Goal: Task Accomplishment & Management: Manage account settings

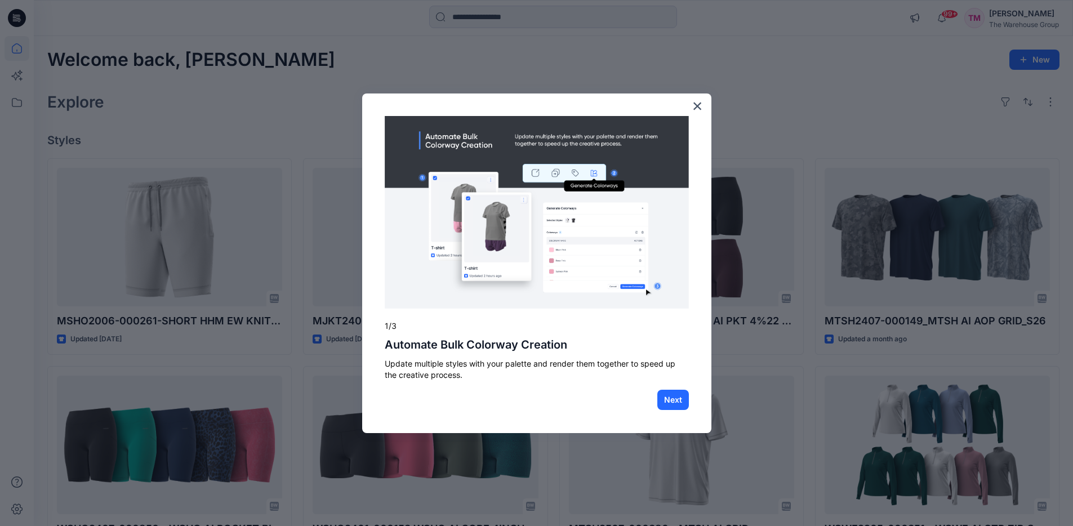
click at [695, 108] on button "×" at bounding box center [697, 106] width 11 height 18
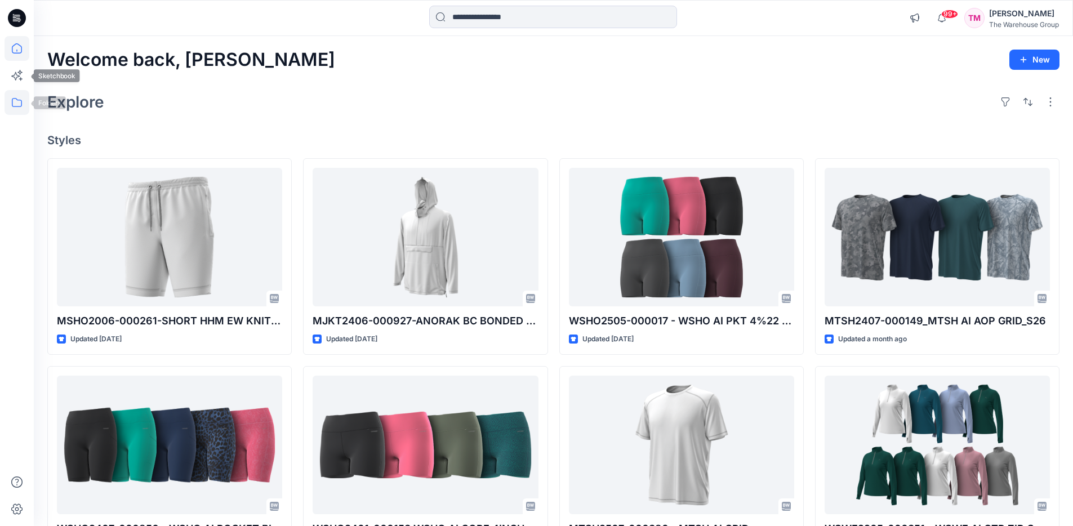
click at [16, 104] on icon at bounding box center [17, 102] width 25 height 25
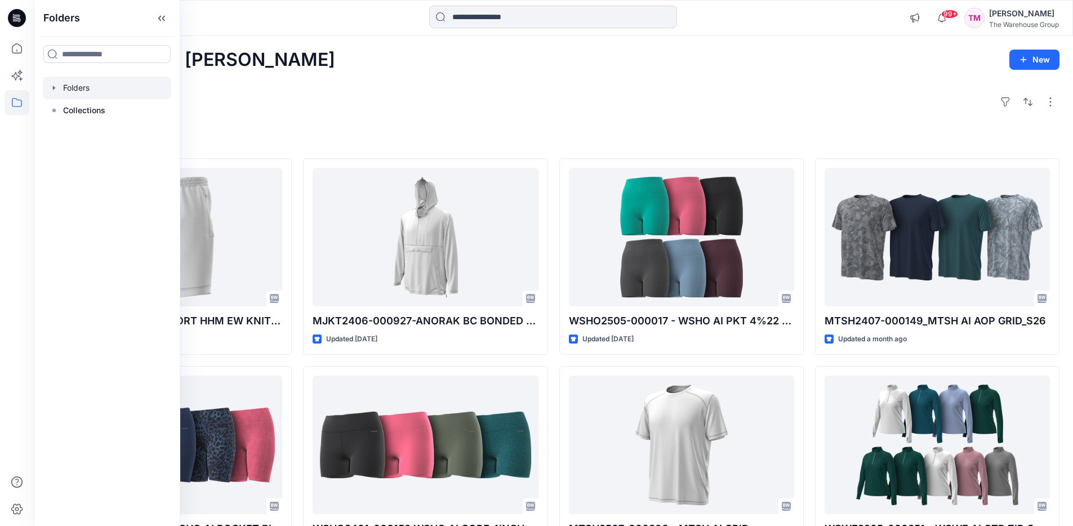
click at [66, 89] on div at bounding box center [107, 88] width 128 height 23
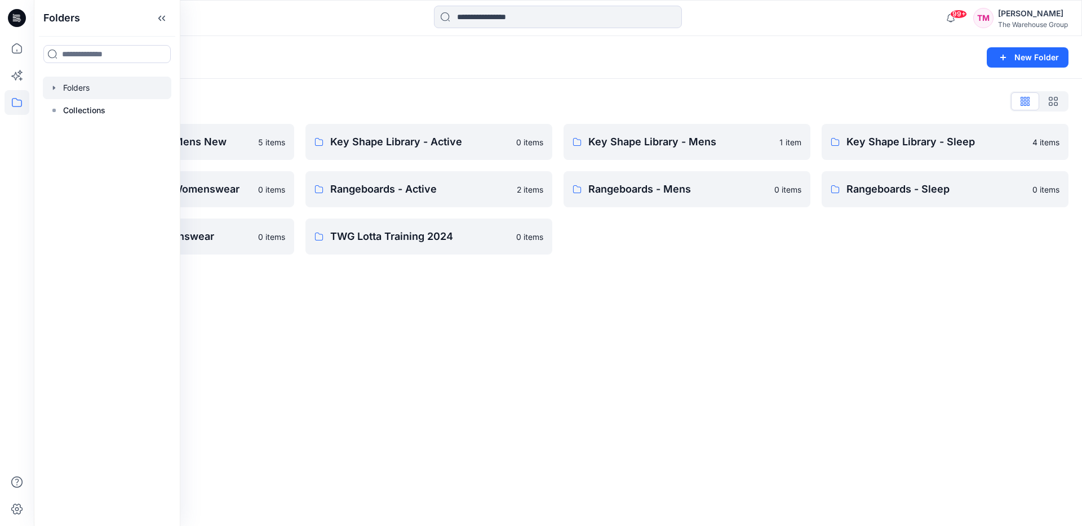
click at [54, 86] on icon "button" at bounding box center [54, 87] width 9 height 9
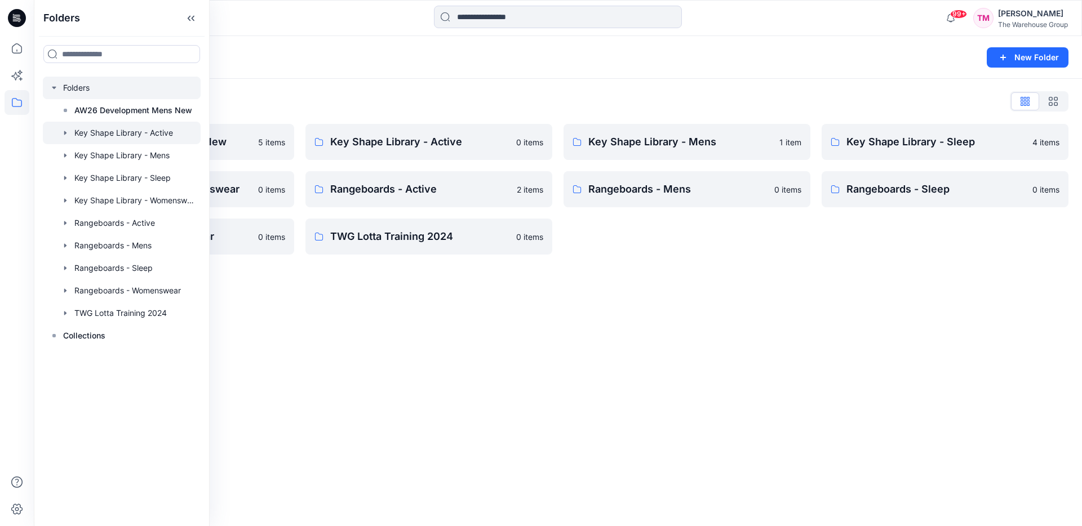
click at [121, 136] on div at bounding box center [122, 133] width 158 height 23
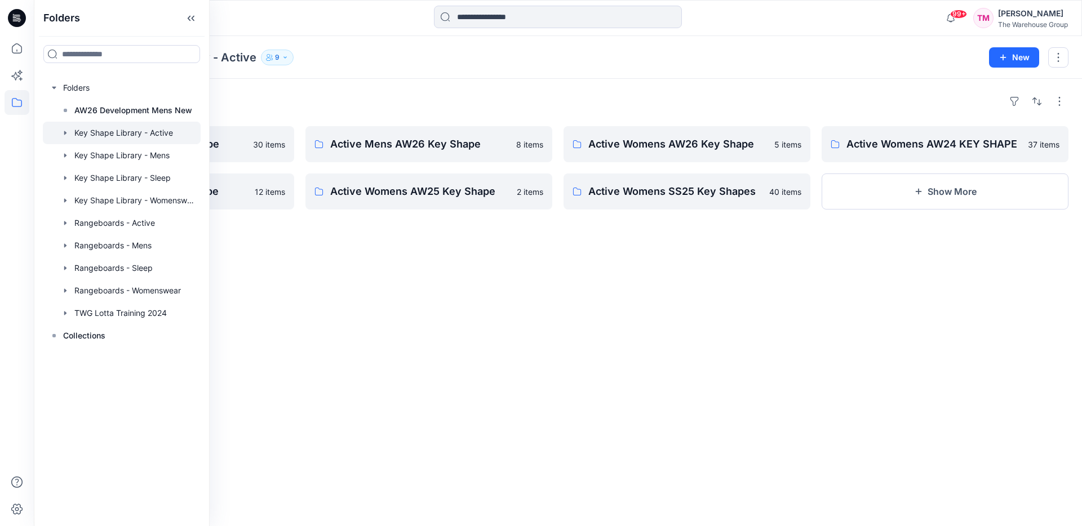
click at [408, 371] on div "Folders Active Mens SS26 Key Shape 30 items Active Mens SS25 Key Shape 12 items…" at bounding box center [558, 302] width 1048 height 447
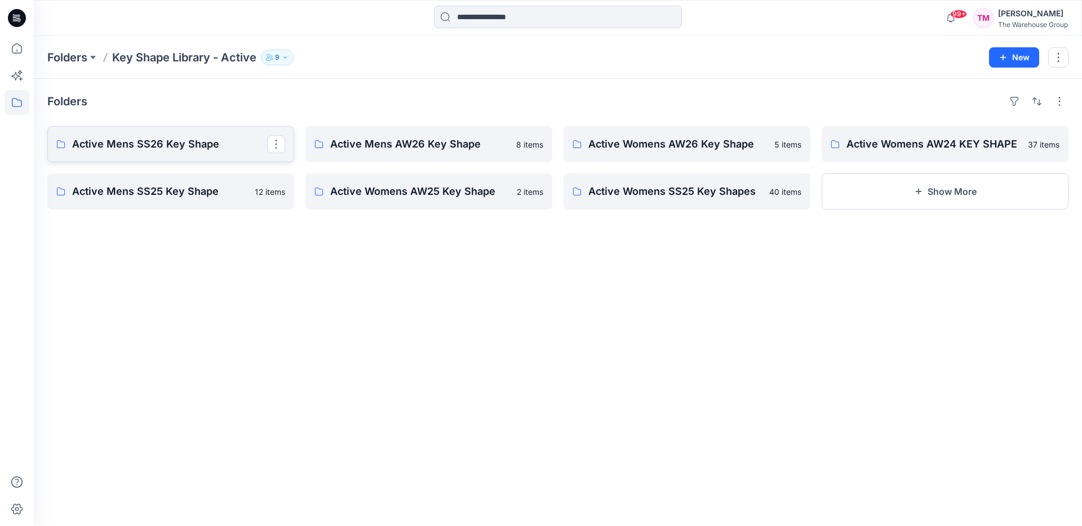
click at [217, 144] on p "Active Mens SS26 Key Shape" at bounding box center [169, 144] width 195 height 16
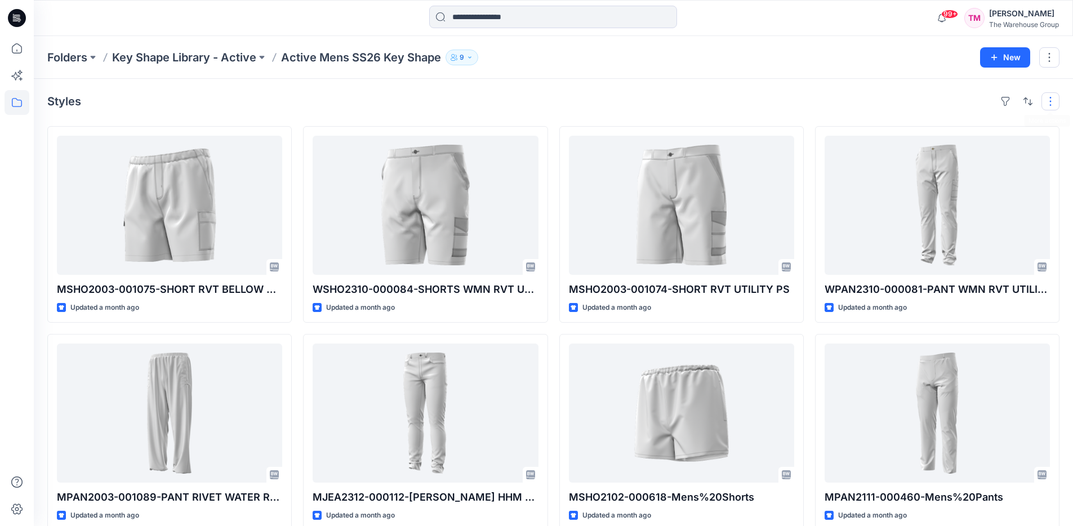
click at [1052, 103] on button "button" at bounding box center [1051, 101] width 18 height 18
drag, startPoint x: 914, startPoint y: 87, endPoint x: 1006, endPoint y: 57, distance: 96.7
click at [914, 87] on div "Styles Layout Grid Large Grid Folder View Compact Card Card View Card Info Tags…" at bounding box center [554, 436] width 1040 height 714
click at [1047, 55] on button "button" at bounding box center [1050, 57] width 20 height 20
click at [963, 108] on p "Duplicate to..." at bounding box center [981, 106] width 51 height 12
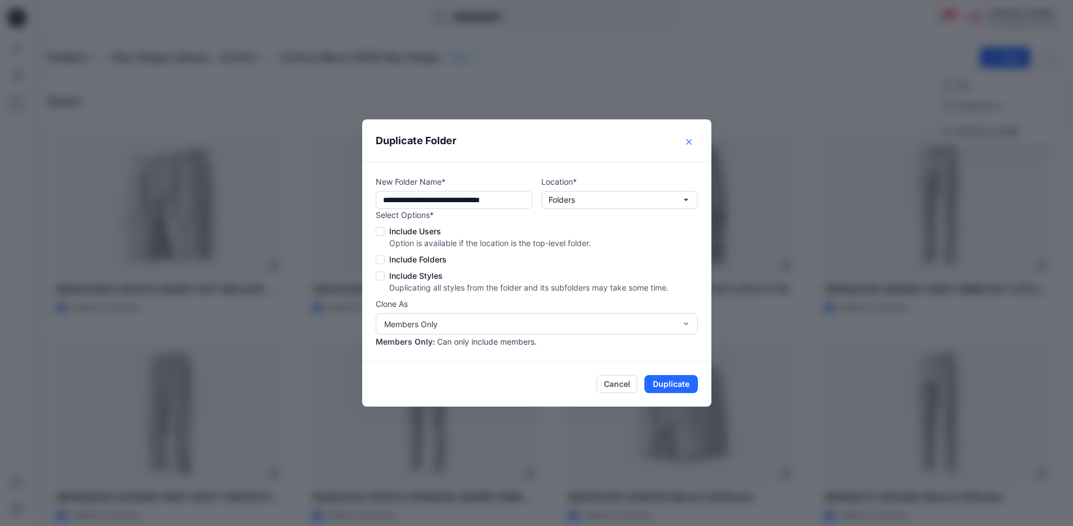
click at [686, 145] on button "Close" at bounding box center [689, 142] width 18 height 18
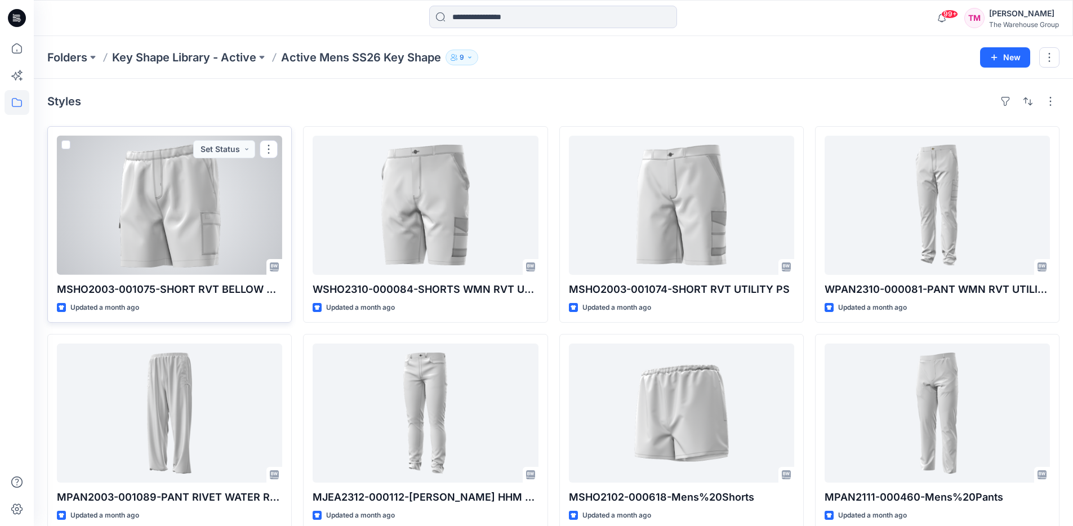
click at [65, 144] on span at bounding box center [65, 144] width 9 height 9
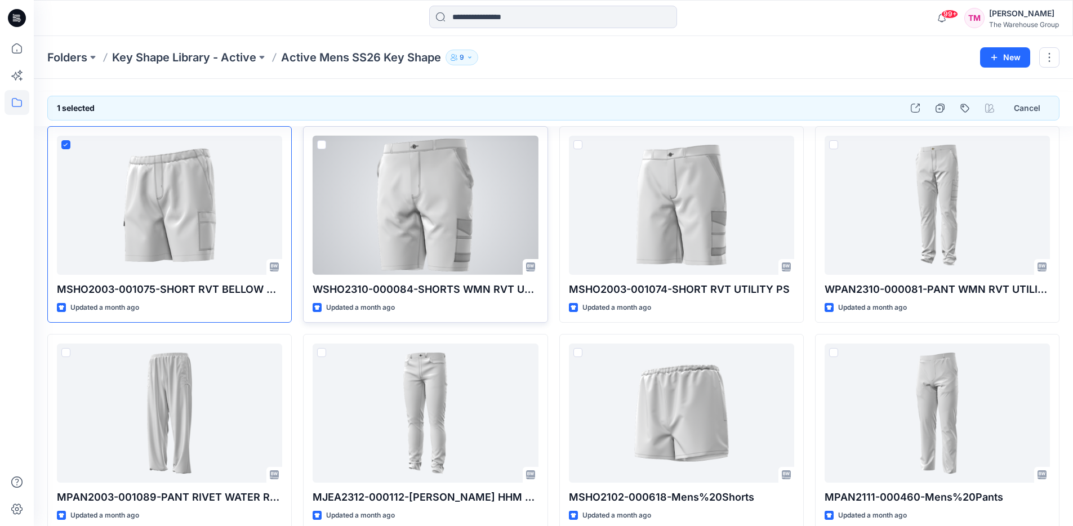
click at [321, 144] on span at bounding box center [321, 144] width 9 height 9
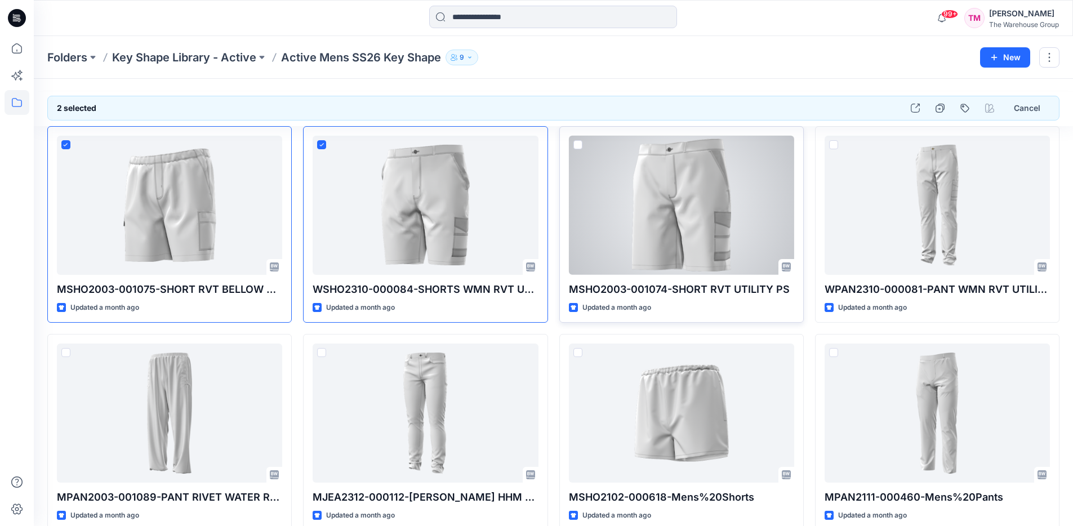
click at [574, 146] on span at bounding box center [578, 144] width 9 height 9
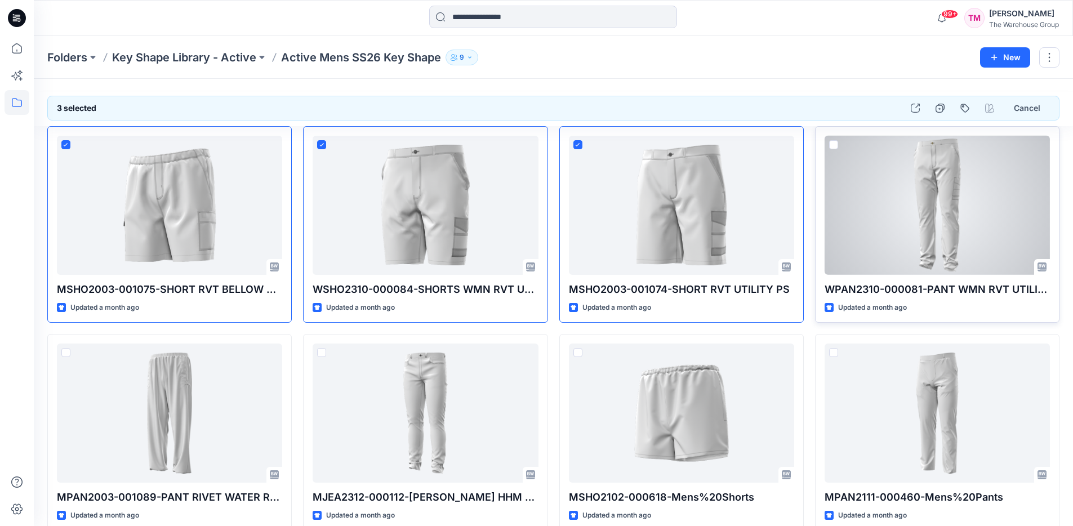
click at [832, 145] on span at bounding box center [833, 144] width 9 height 9
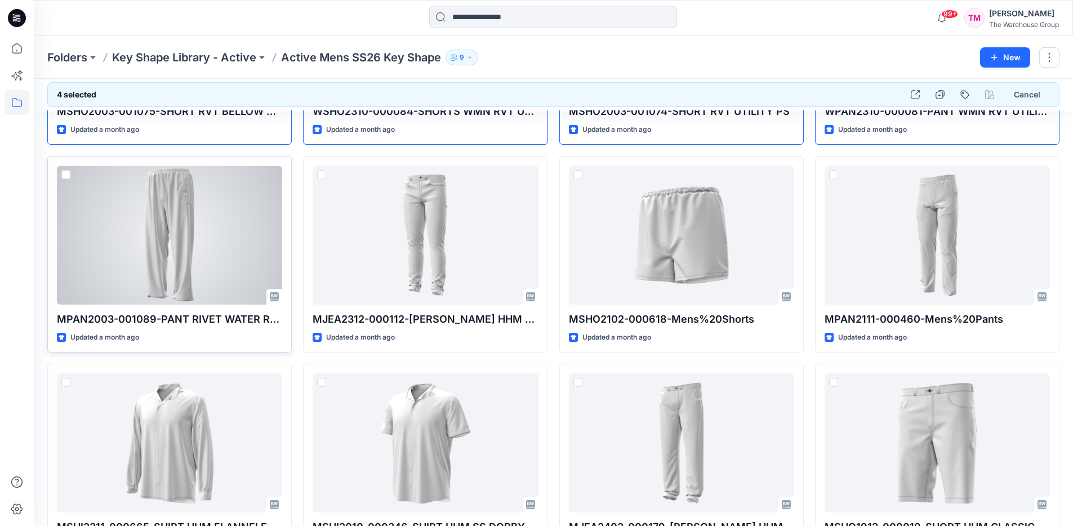
scroll to position [173, 0]
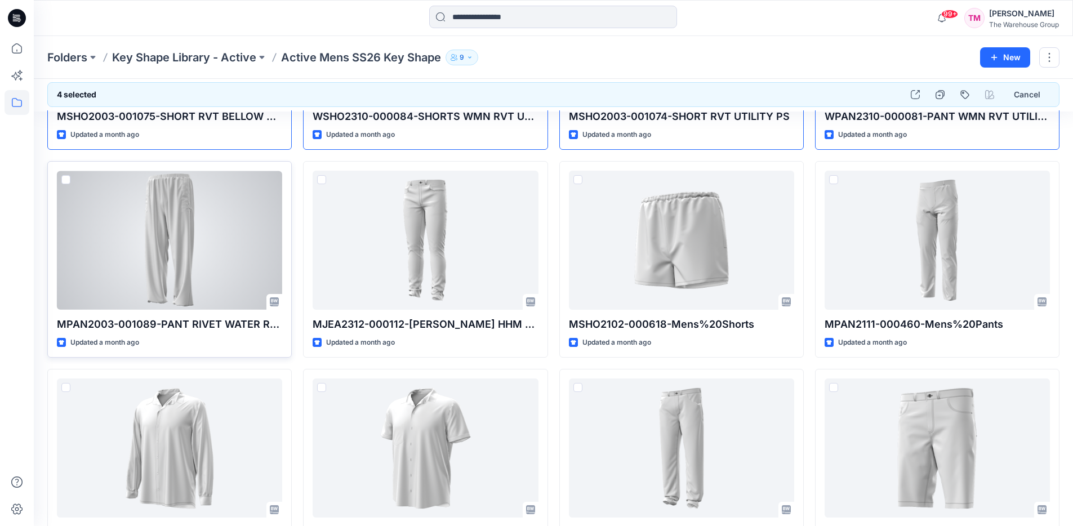
click at [66, 180] on span at bounding box center [65, 179] width 9 height 9
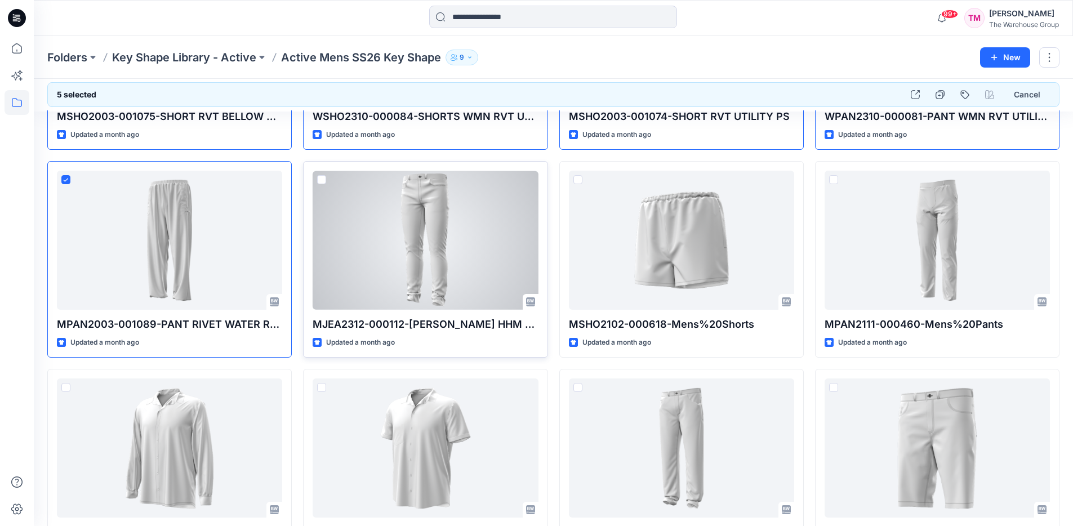
click at [323, 180] on span at bounding box center [321, 179] width 9 height 9
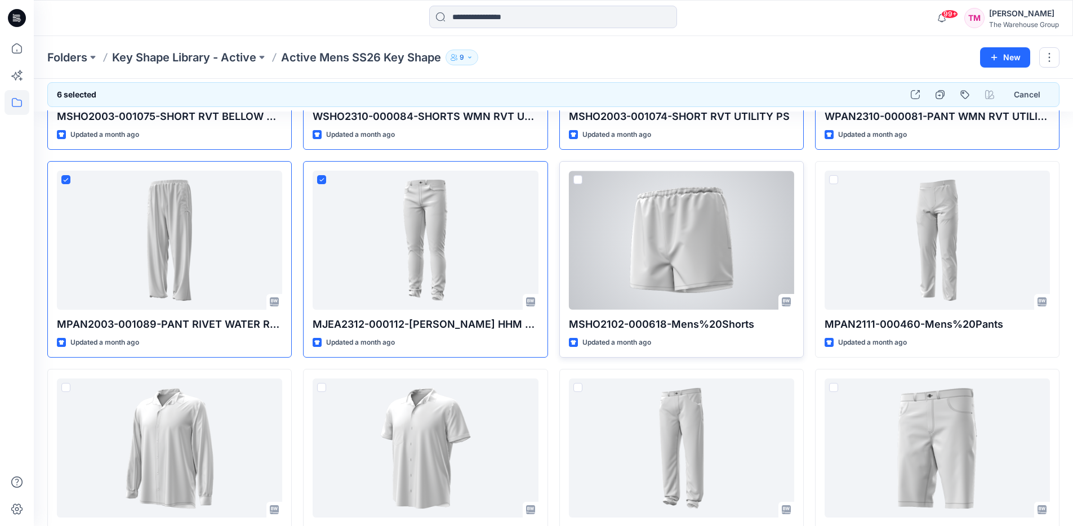
click at [577, 180] on span at bounding box center [578, 179] width 9 height 9
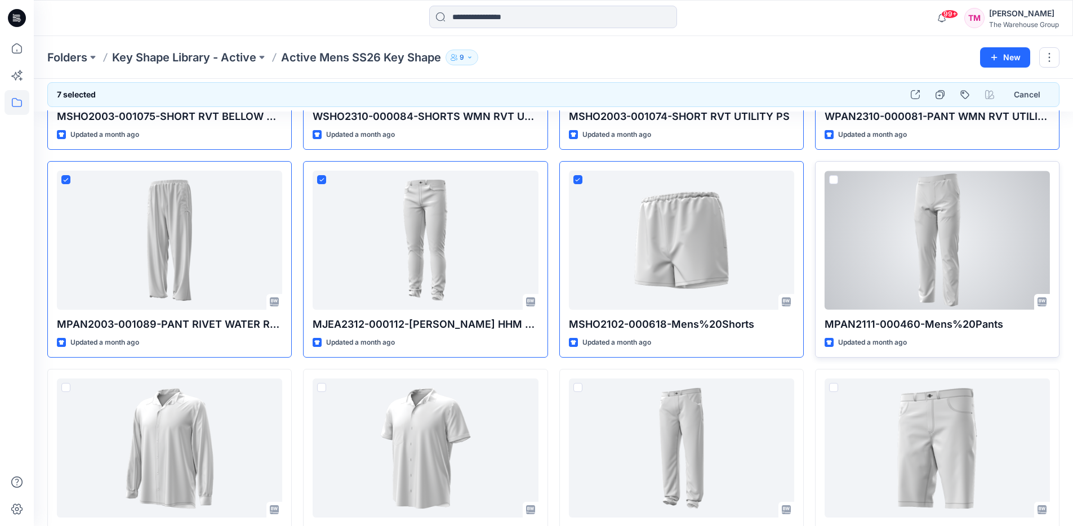
click at [830, 180] on span at bounding box center [833, 179] width 9 height 9
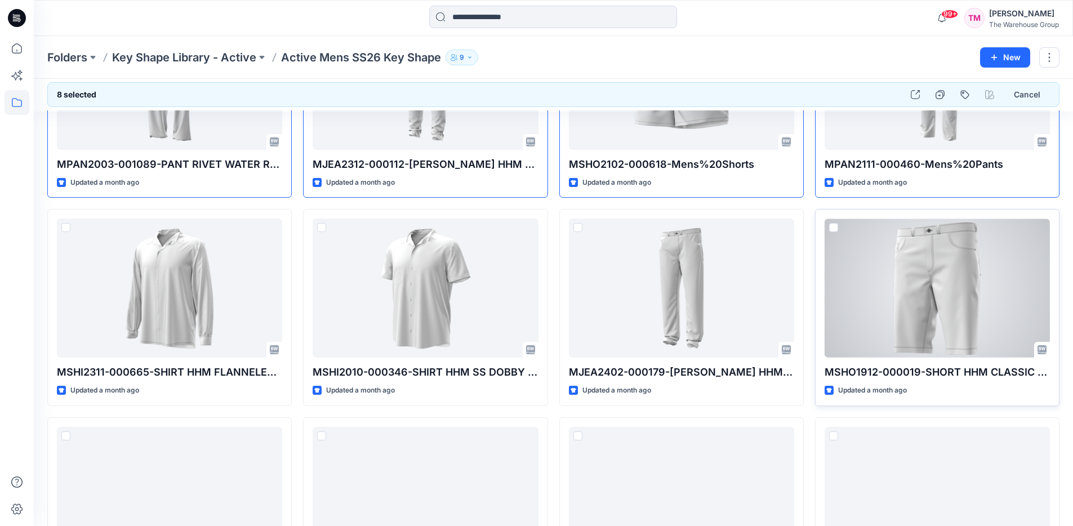
scroll to position [336, 0]
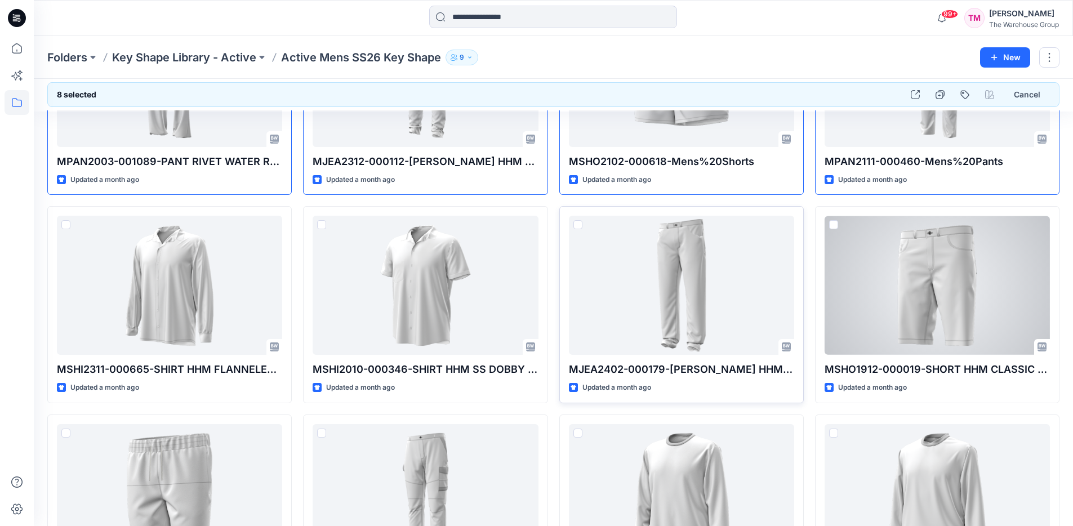
drag, startPoint x: 830, startPoint y: 224, endPoint x: 783, endPoint y: 241, distance: 49.9
click at [829, 225] on span at bounding box center [833, 224] width 9 height 9
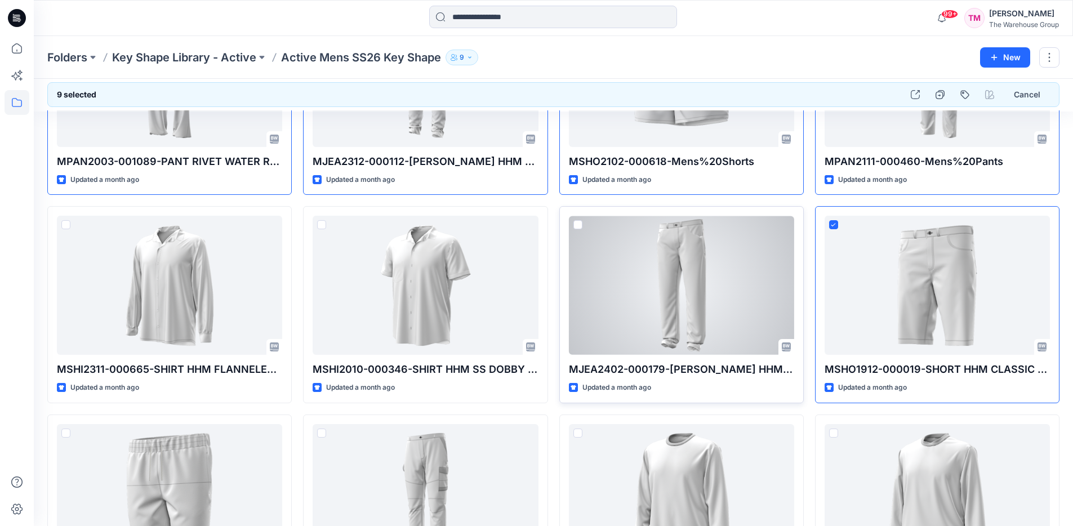
click at [581, 224] on span at bounding box center [578, 224] width 9 height 9
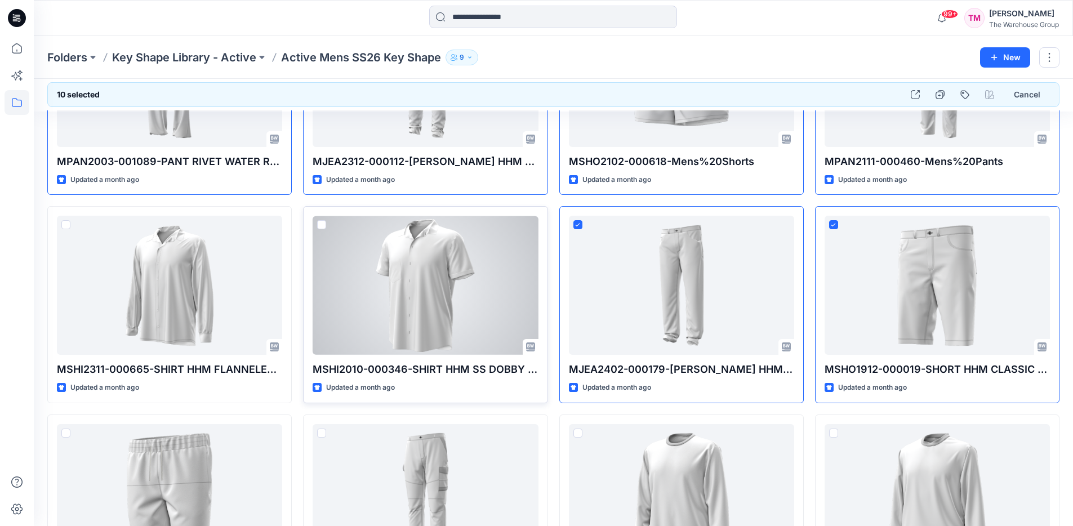
click at [321, 226] on span at bounding box center [321, 224] width 9 height 9
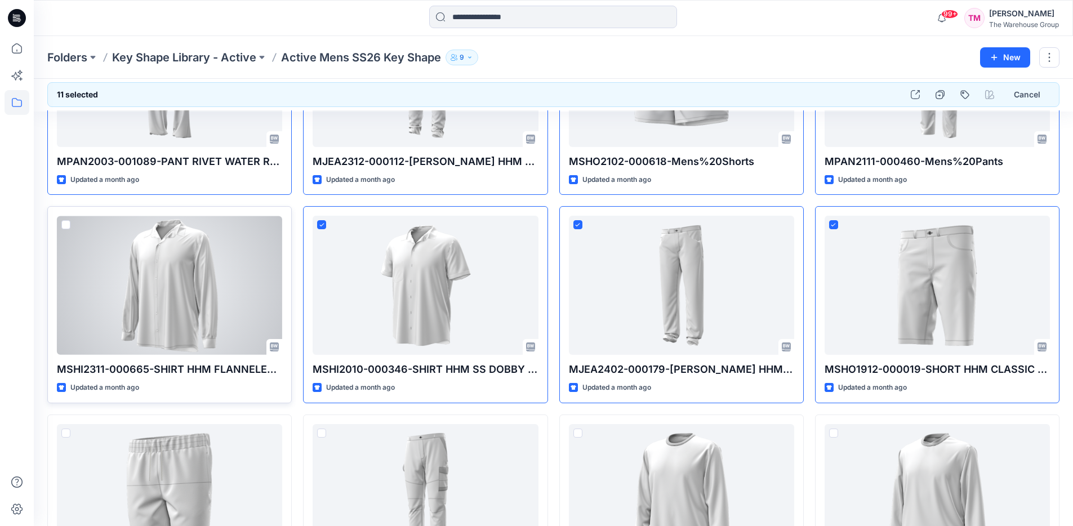
click at [62, 222] on span at bounding box center [65, 224] width 9 height 9
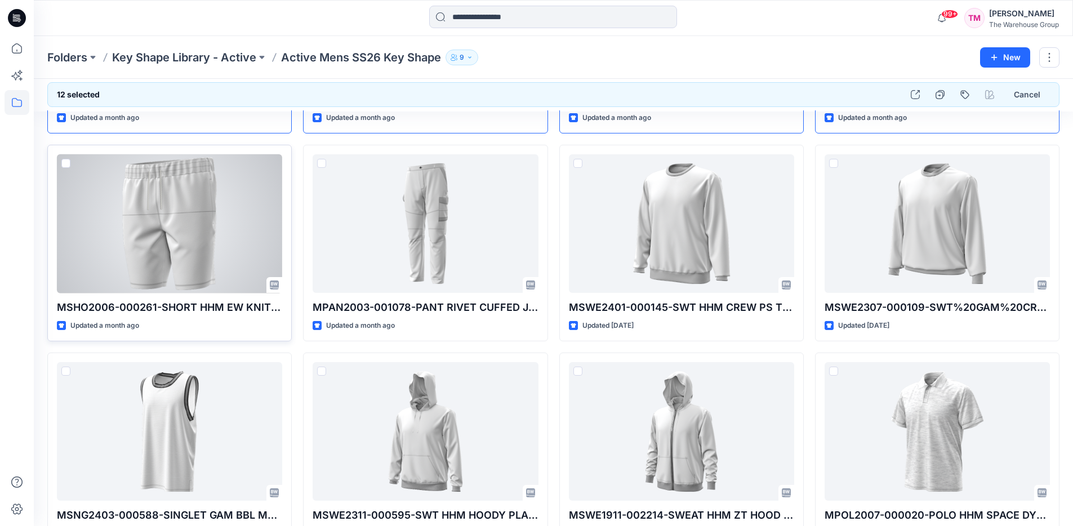
scroll to position [580, 0]
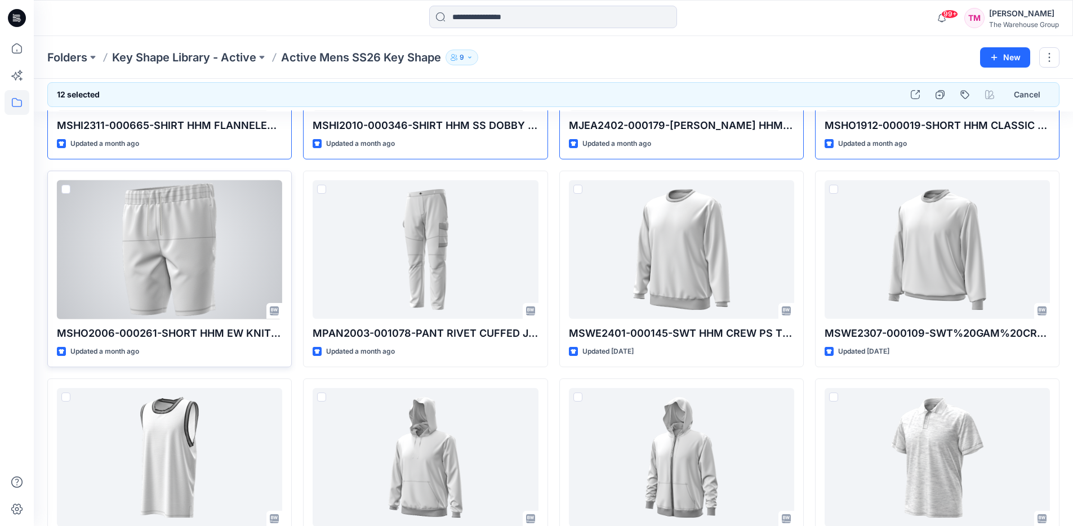
click at [61, 188] on div "MSHO2006-000261-SHORT HHM EW KNIT S-6XL Updated a month ago" at bounding box center [169, 269] width 245 height 197
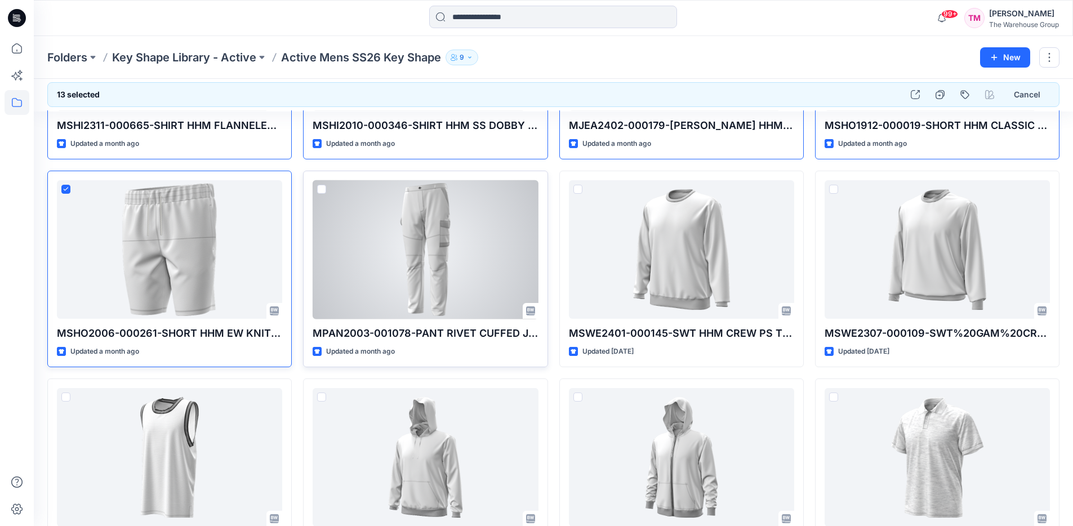
click at [323, 189] on span at bounding box center [321, 189] width 9 height 9
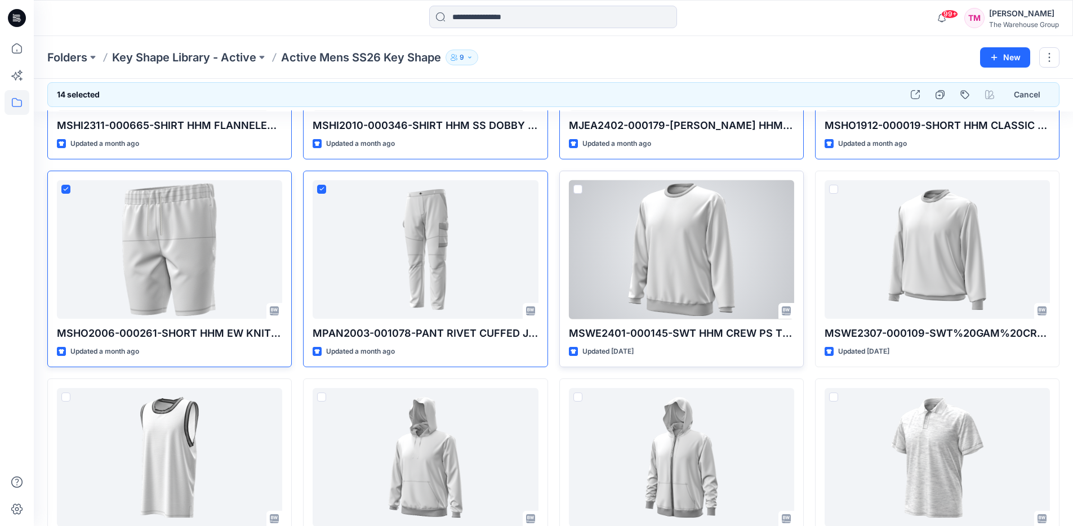
click at [579, 189] on span at bounding box center [578, 189] width 9 height 9
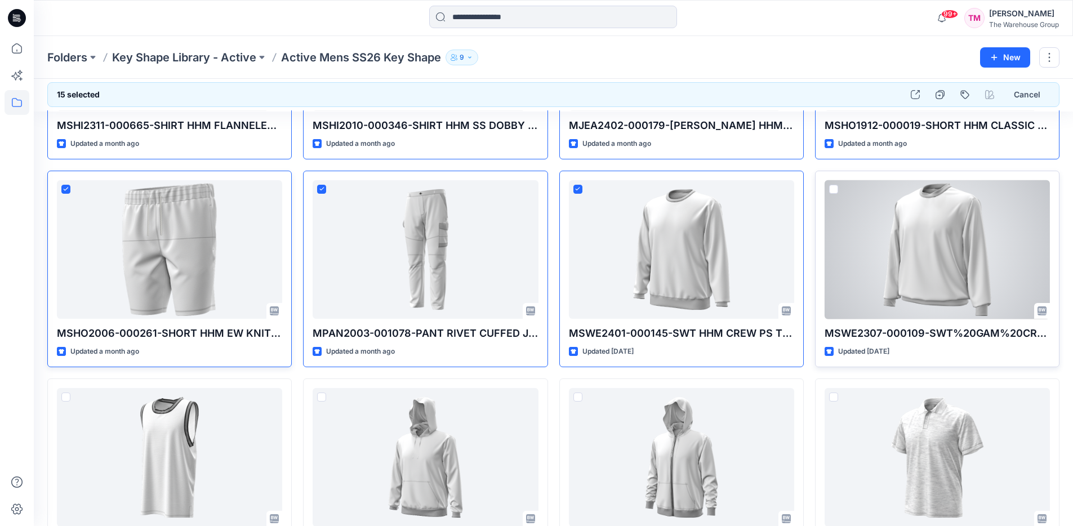
click at [831, 186] on span at bounding box center [833, 189] width 9 height 9
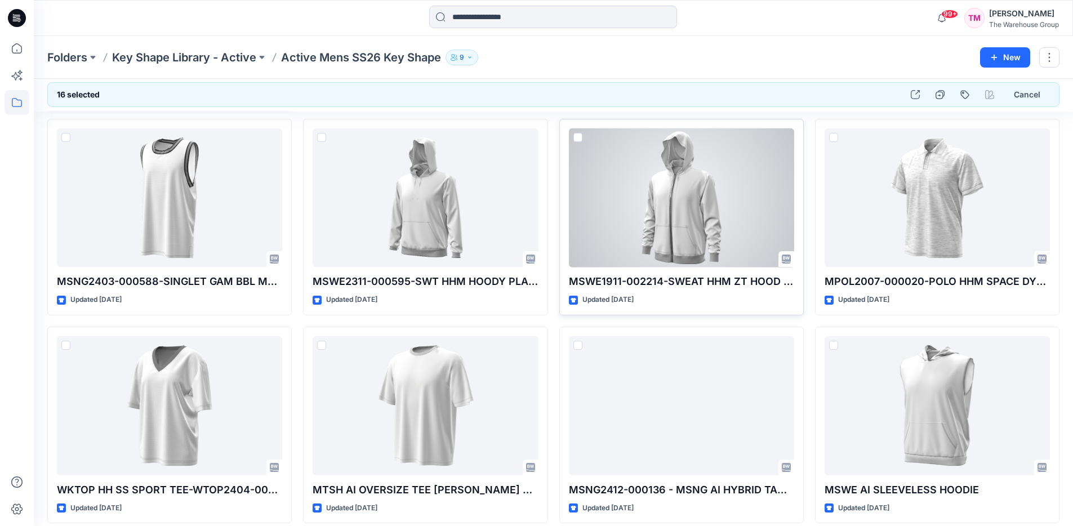
scroll to position [838, 0]
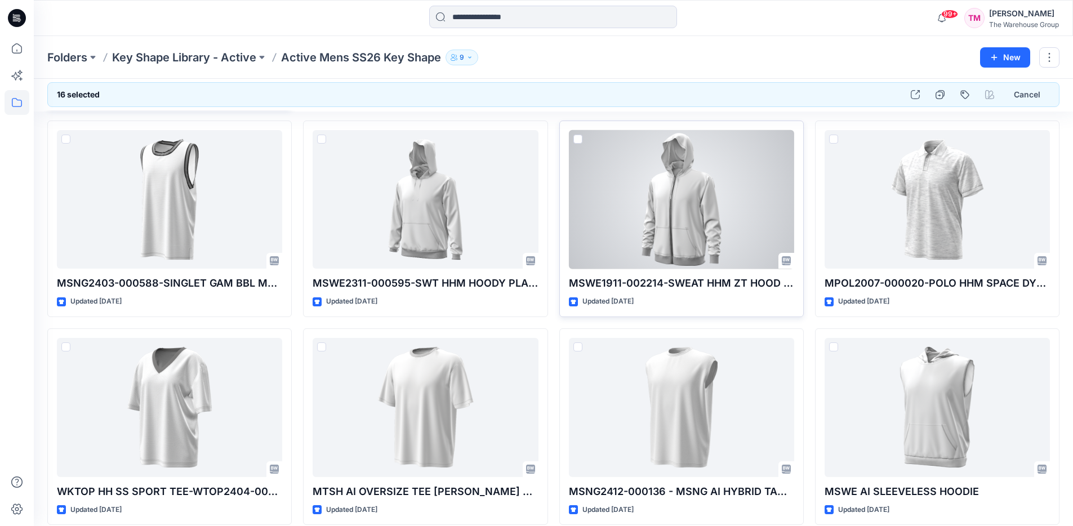
click at [576, 135] on span at bounding box center [578, 139] width 9 height 9
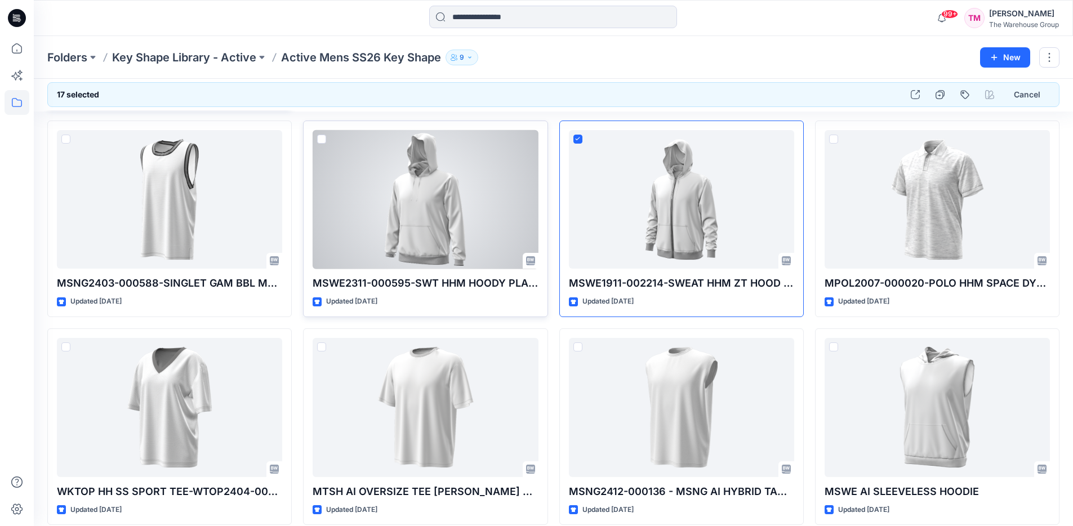
click at [322, 139] on span at bounding box center [321, 139] width 9 height 9
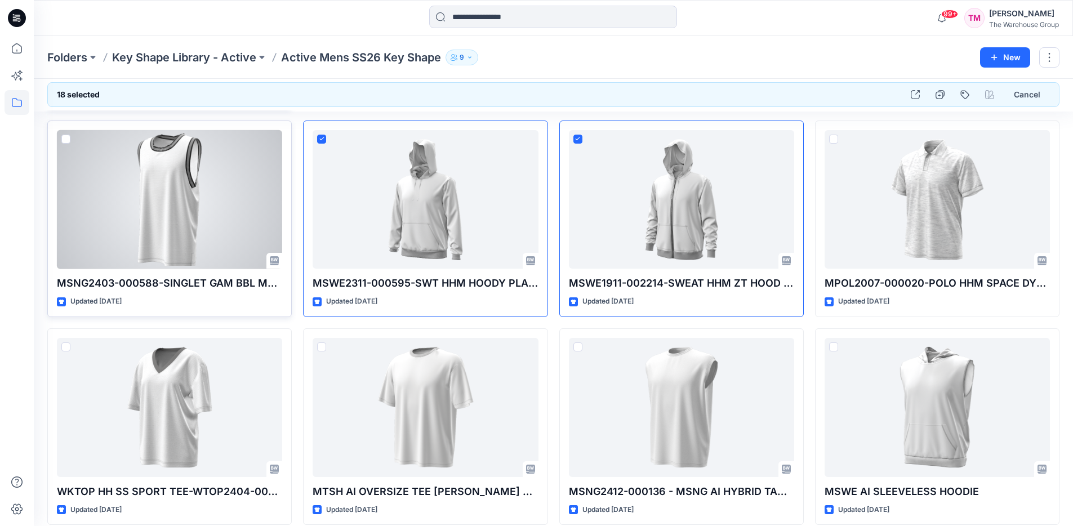
click at [69, 136] on span at bounding box center [65, 139] width 9 height 9
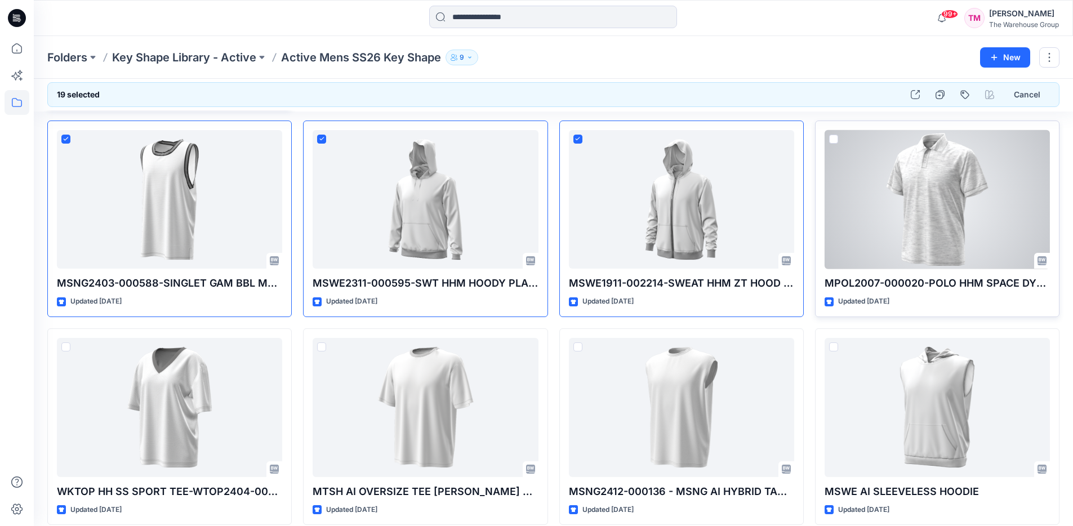
click at [836, 139] on span at bounding box center [833, 139] width 9 height 9
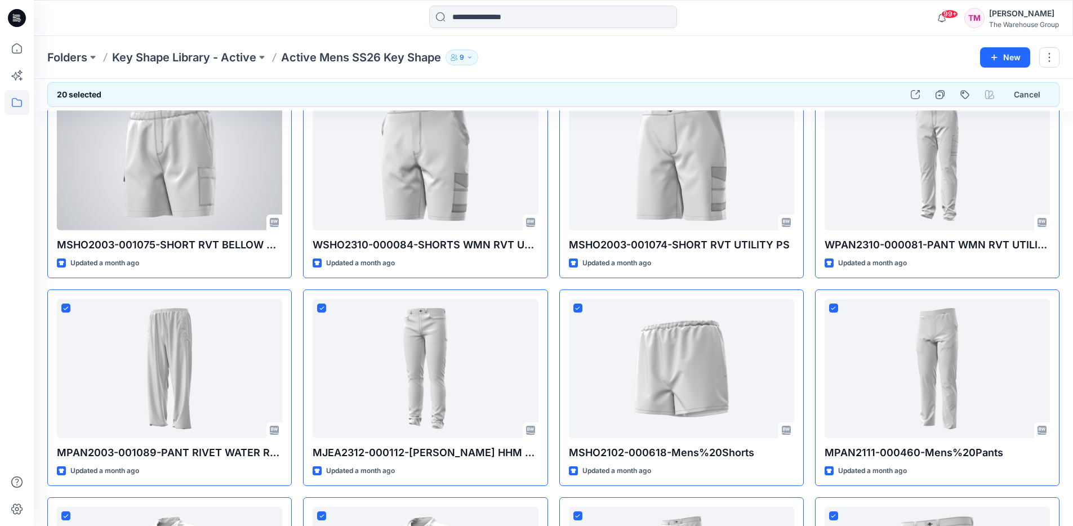
scroll to position [0, 0]
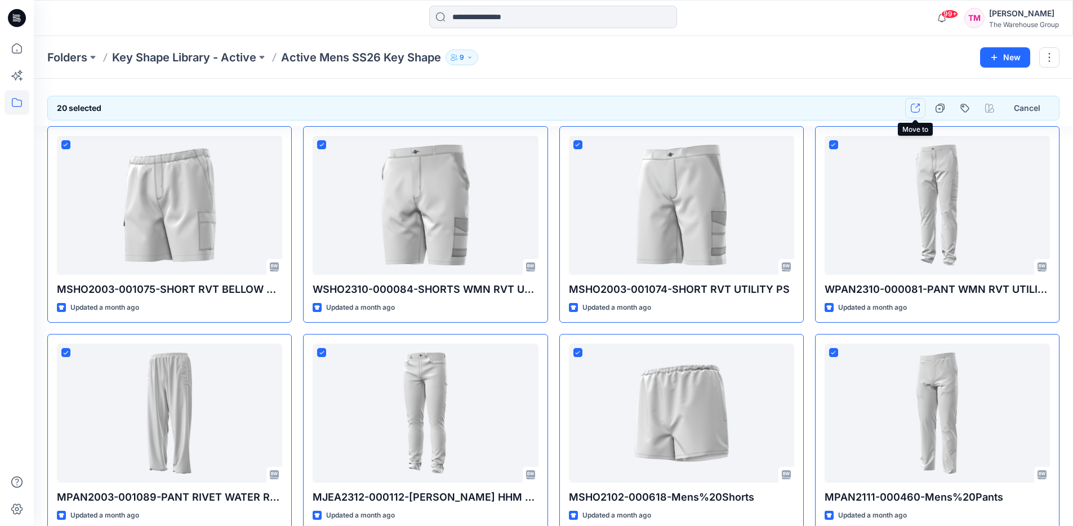
click at [918, 108] on icon "button" at bounding box center [915, 108] width 9 height 9
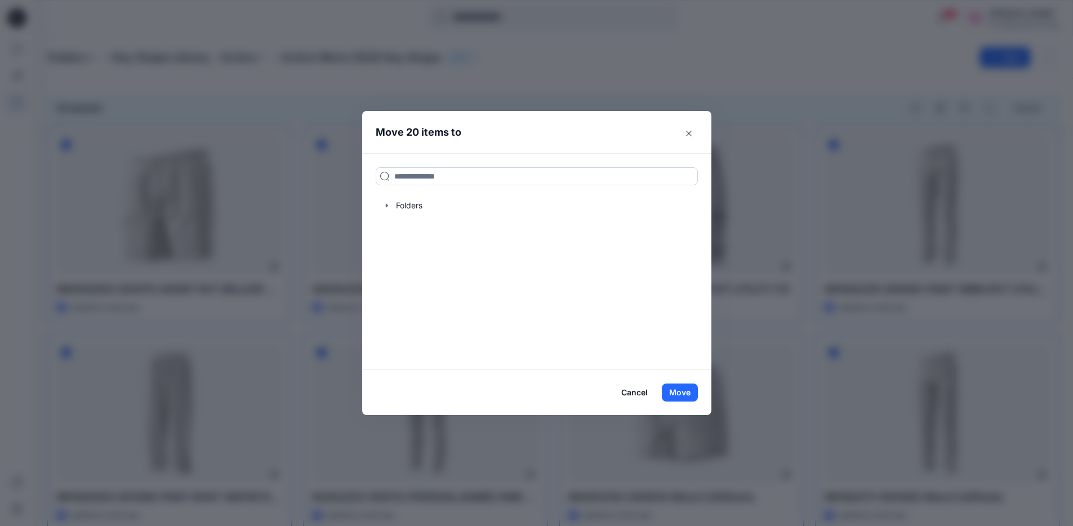
click at [444, 174] on input at bounding box center [537, 176] width 322 height 18
click at [392, 207] on icon "button" at bounding box center [387, 205] width 9 height 9
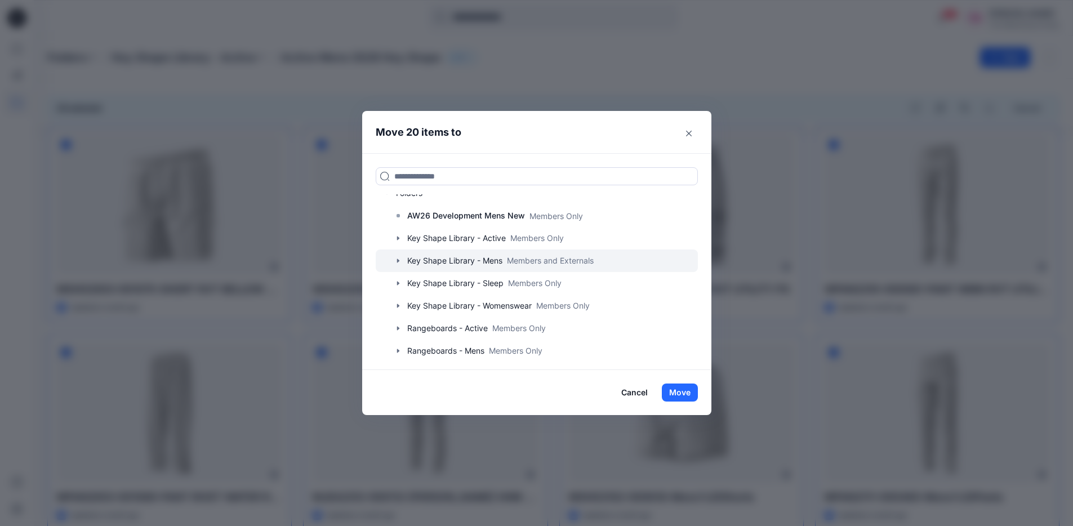
scroll to position [14, 0]
click at [461, 255] on div at bounding box center [537, 259] width 322 height 23
click at [403, 257] on icon "button" at bounding box center [398, 259] width 9 height 9
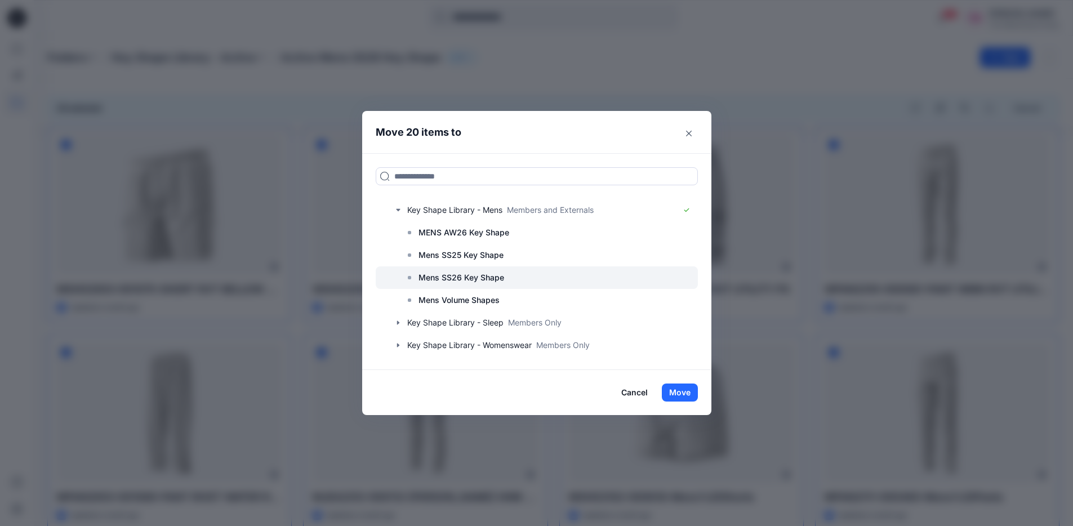
scroll to position [66, 0]
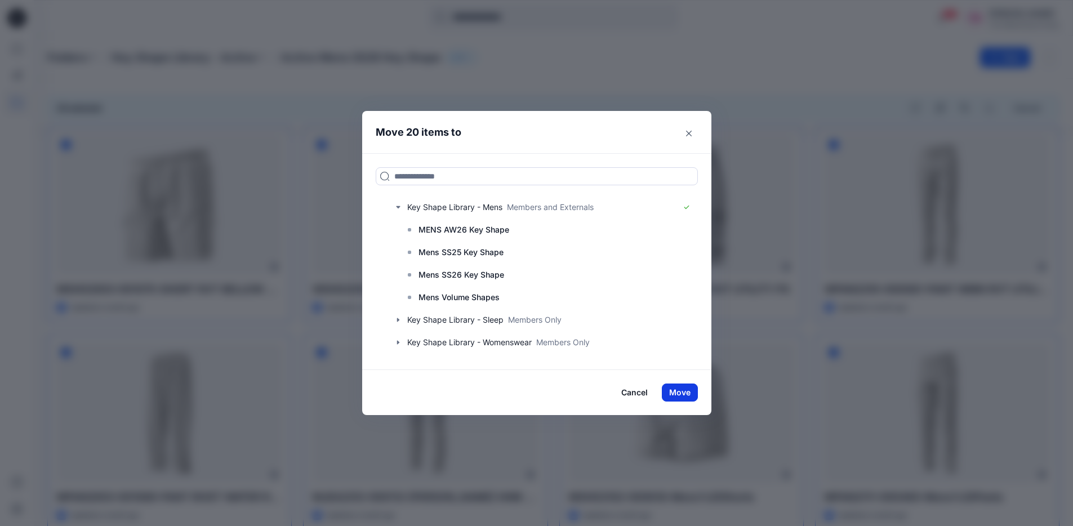
click at [685, 394] on button "Move" at bounding box center [680, 393] width 36 height 18
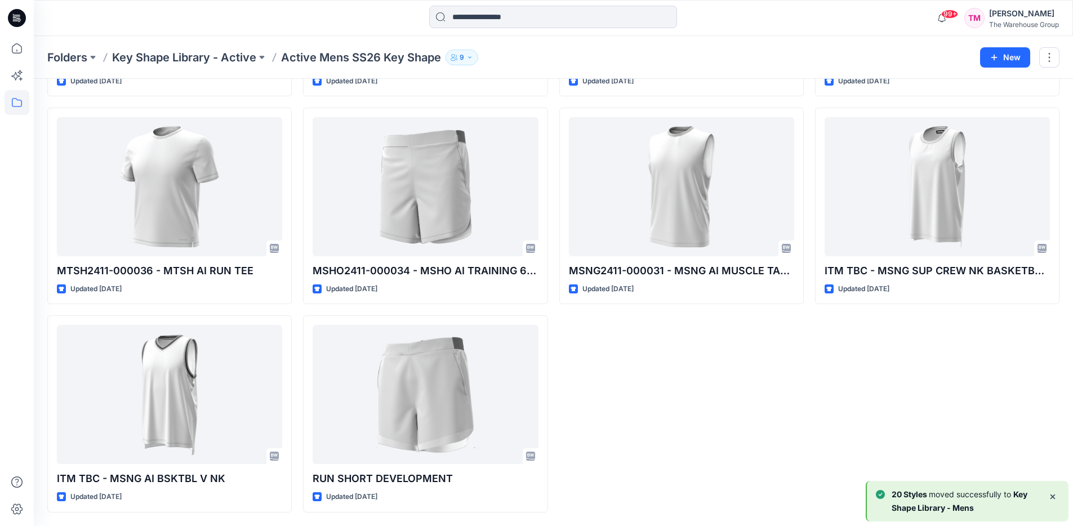
scroll to position [0, 0]
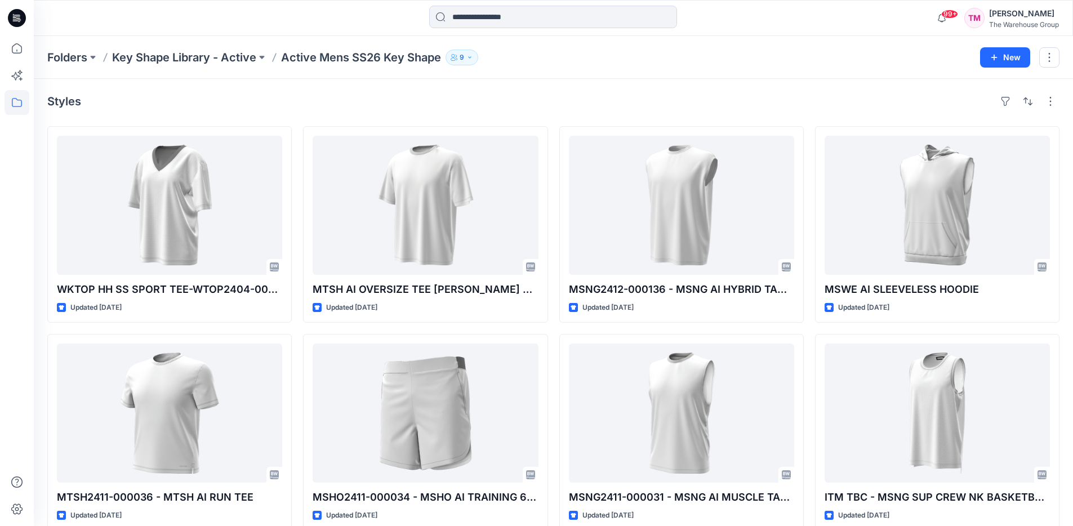
click at [231, 58] on p "Key Shape Library - Active" at bounding box center [184, 58] width 144 height 16
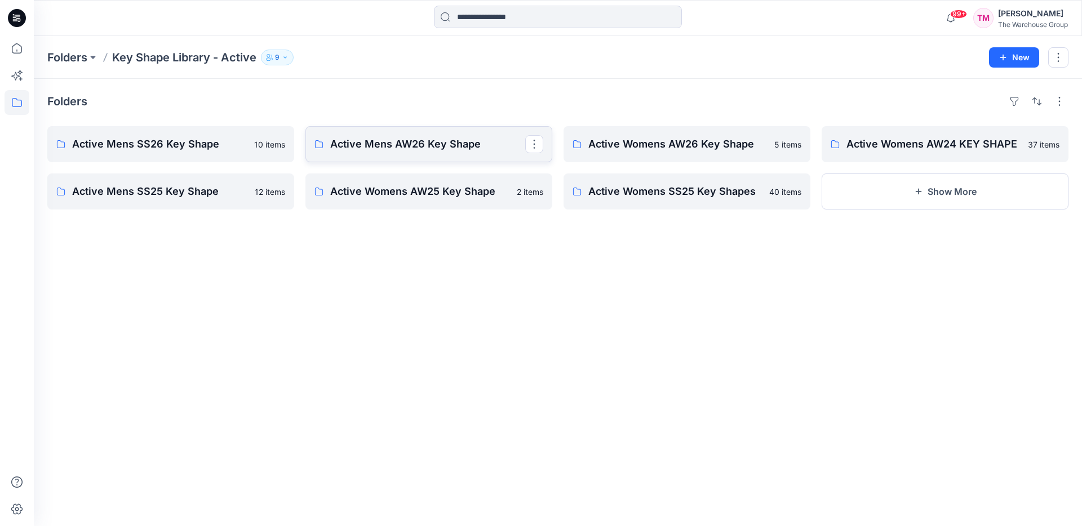
click at [378, 151] on p "Active Mens AW26 Key Shape" at bounding box center [427, 144] width 195 height 16
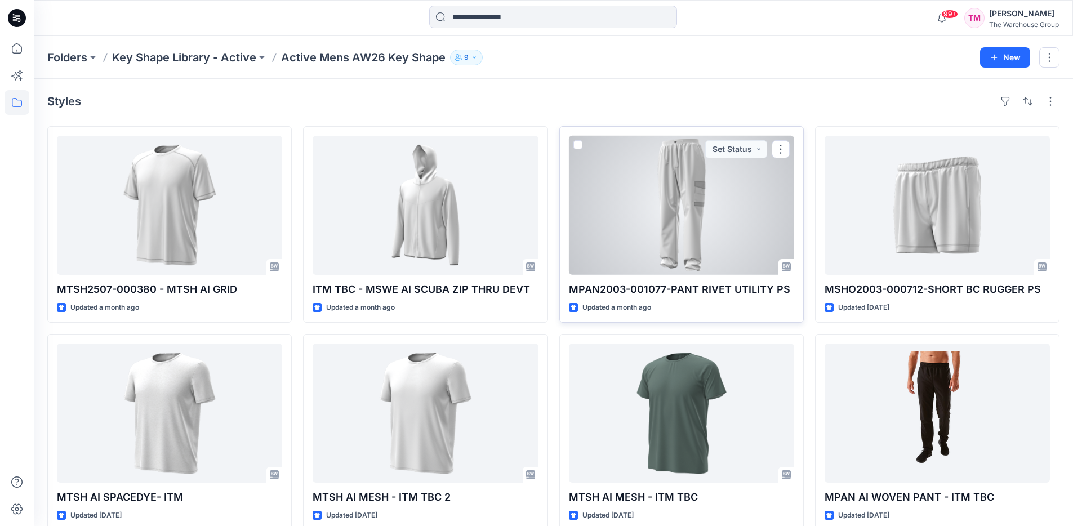
click at [580, 144] on span at bounding box center [578, 144] width 9 height 9
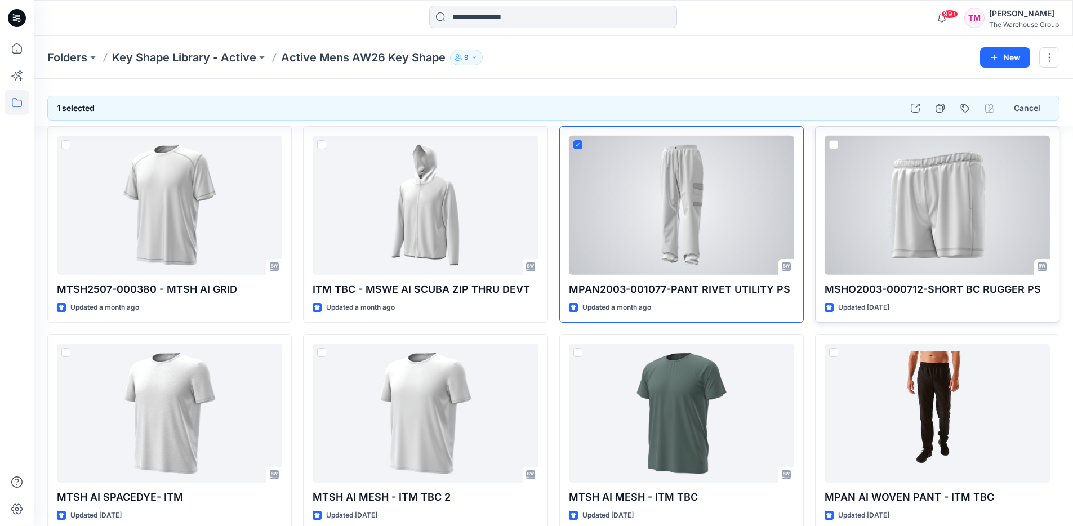
click at [838, 145] on div "MSHO2003-000712-SHORT BC RUGGER PS Updated [DATE]" at bounding box center [937, 224] width 245 height 197
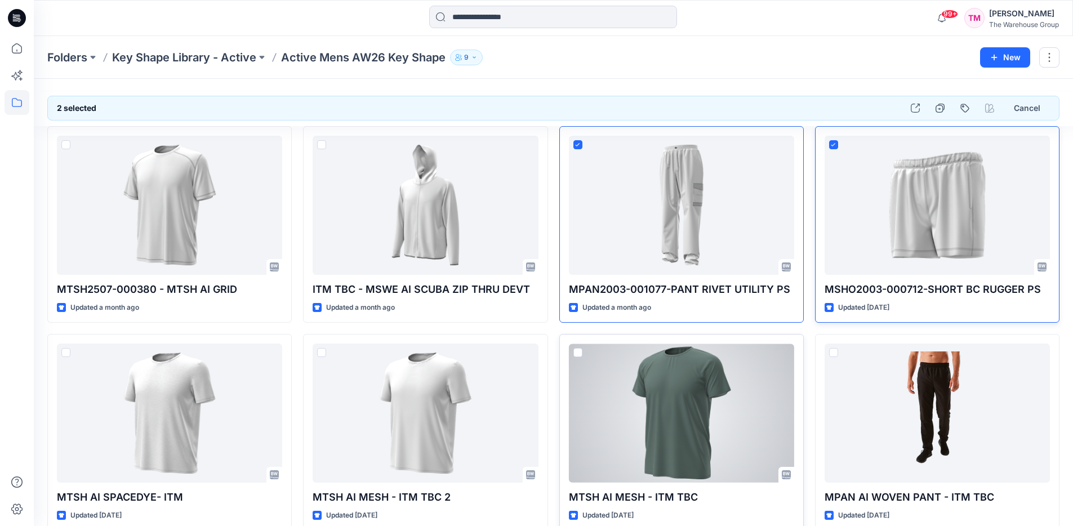
click at [579, 352] on span at bounding box center [578, 352] width 9 height 9
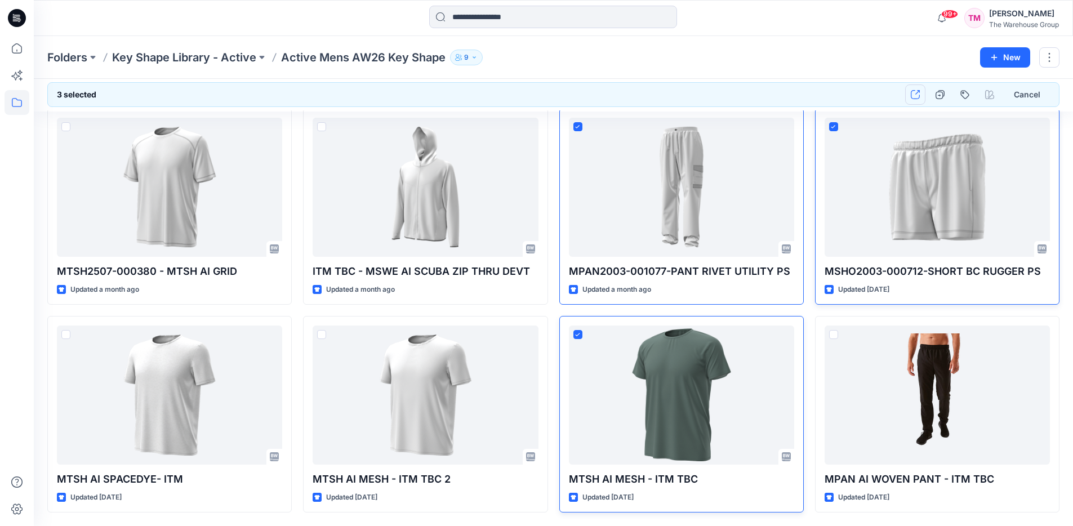
click at [914, 92] on icon "button" at bounding box center [915, 94] width 9 height 9
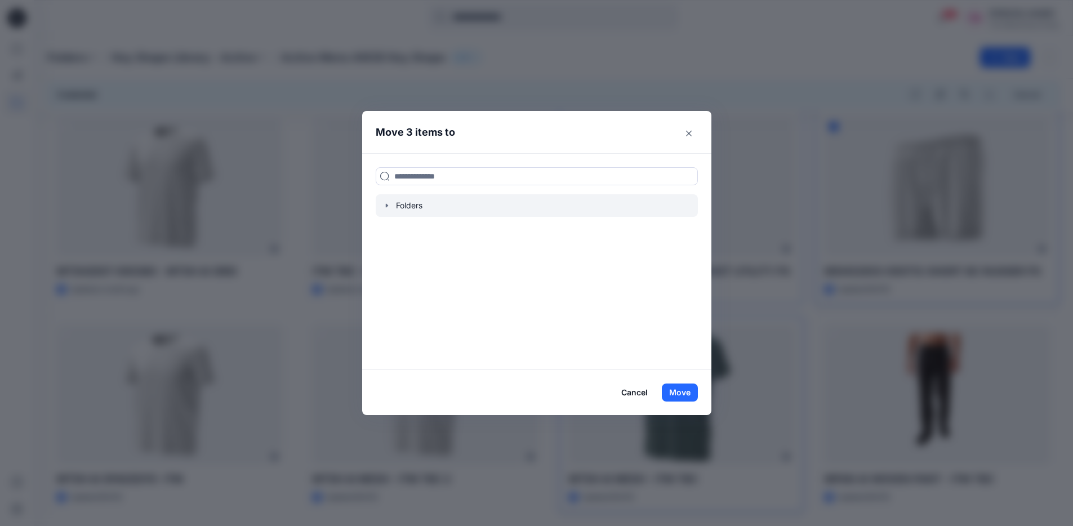
click at [389, 203] on icon "button" at bounding box center [387, 205] width 9 height 9
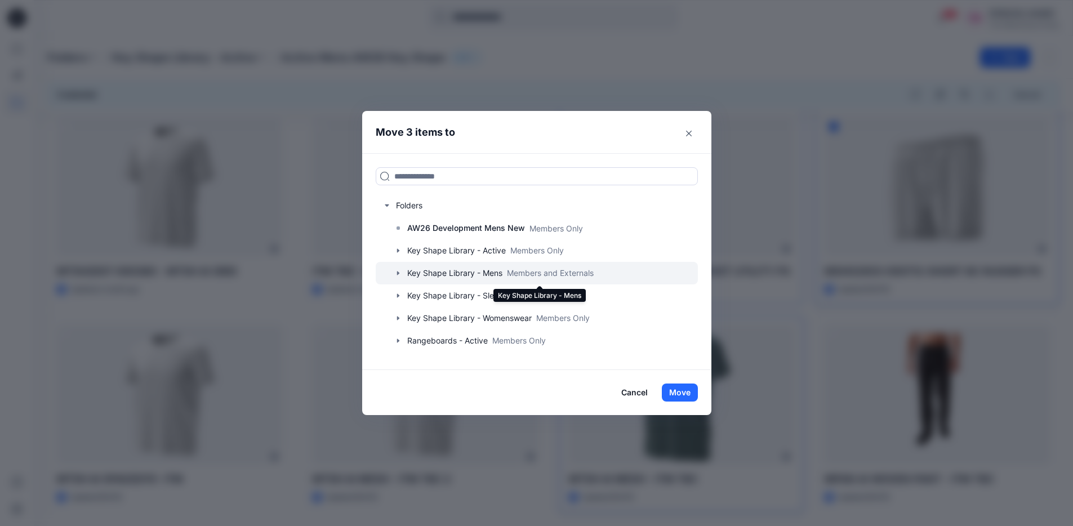
click at [446, 276] on div at bounding box center [537, 273] width 322 height 23
click at [403, 271] on icon "button" at bounding box center [398, 273] width 9 height 9
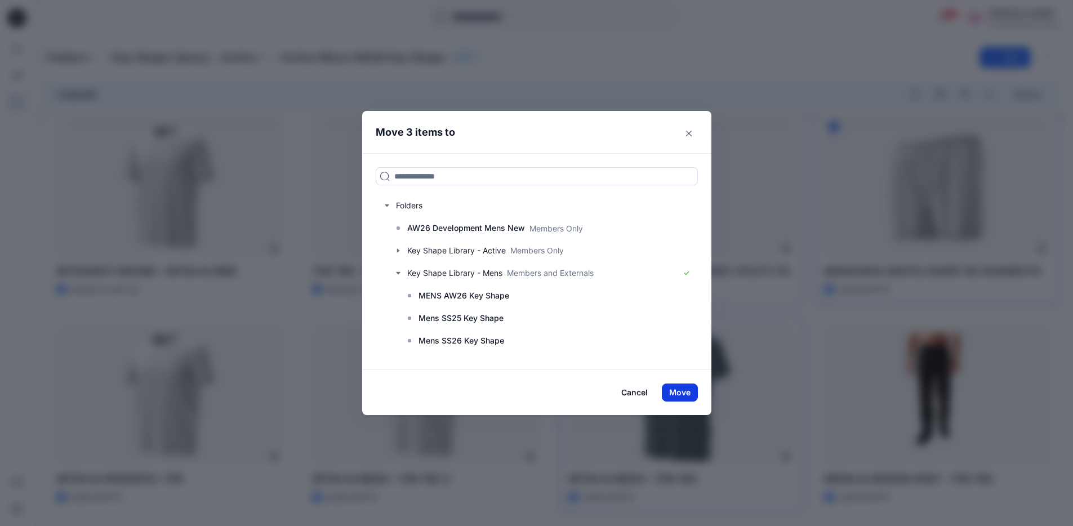
click at [689, 397] on button "Move" at bounding box center [680, 393] width 36 height 18
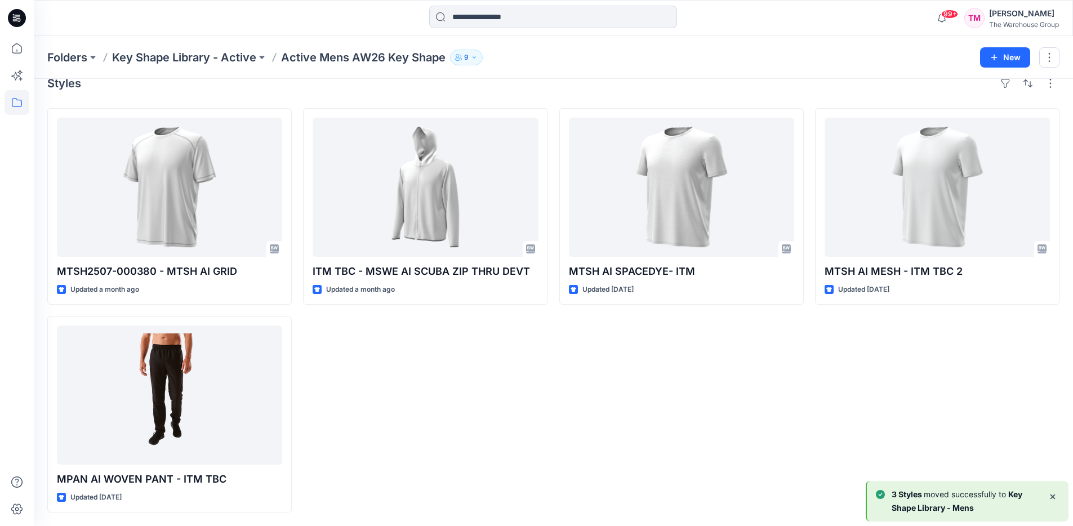
click at [233, 55] on p "Key Shape Library - Active" at bounding box center [184, 58] width 144 height 16
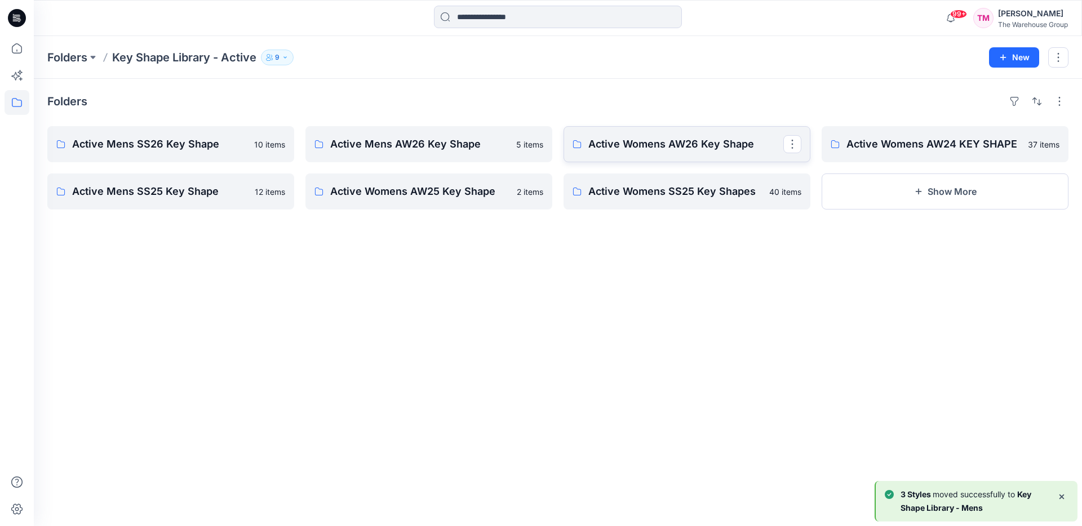
click at [616, 144] on p "Active Womens AW26 Key Shape" at bounding box center [685, 144] width 195 height 16
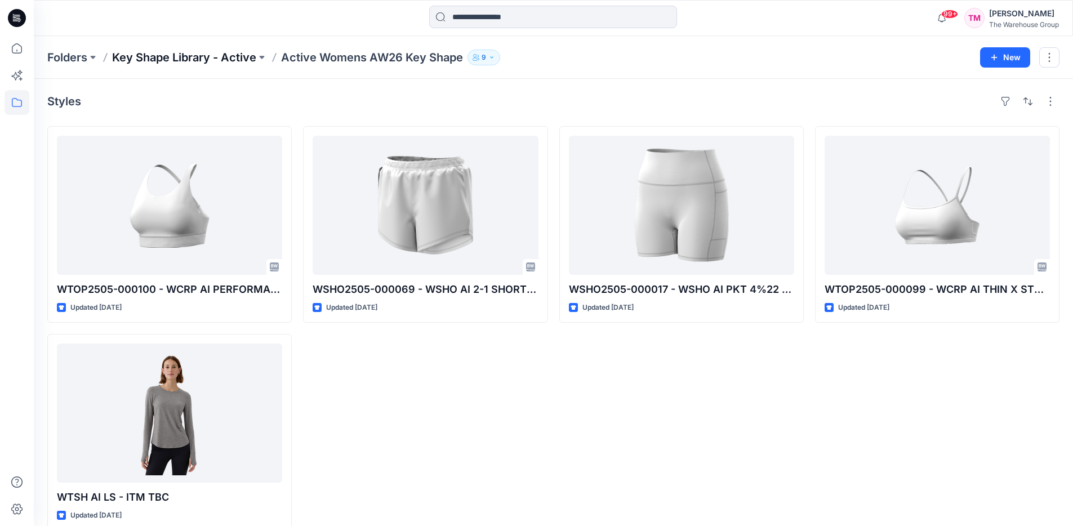
click at [235, 56] on p "Key Shape Library - Active" at bounding box center [184, 58] width 144 height 16
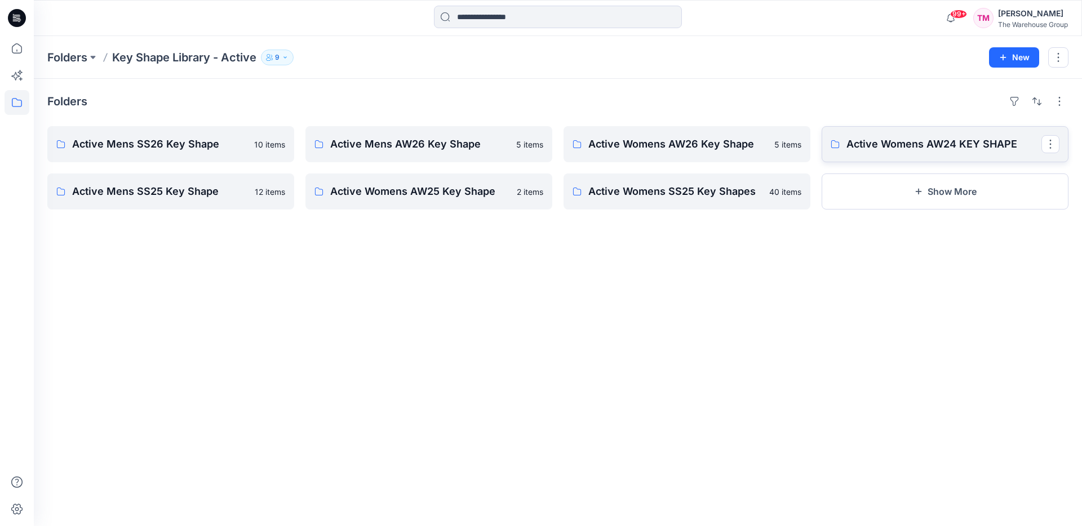
click at [876, 150] on p "Active Womens AW24 KEY SHAPE" at bounding box center [943, 144] width 195 height 16
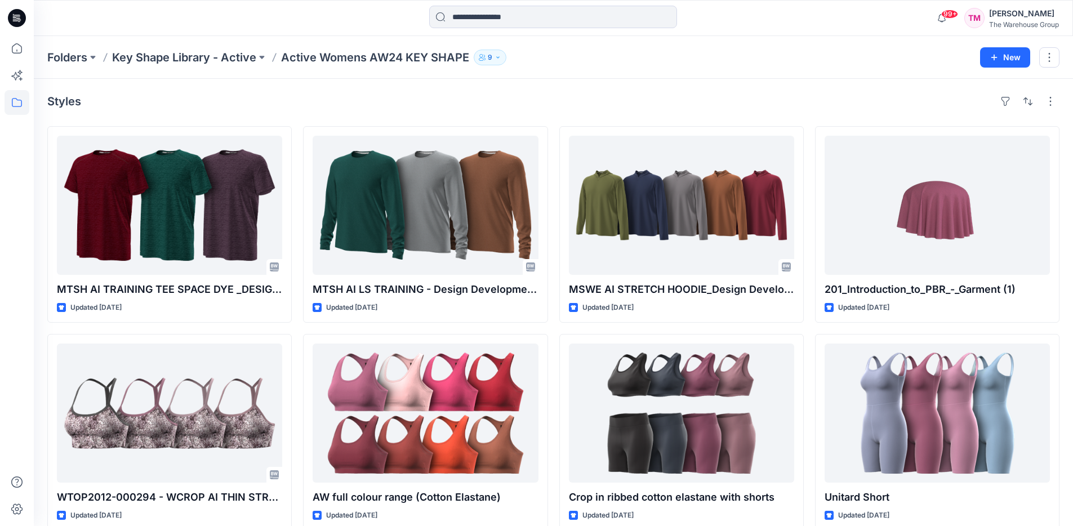
click at [225, 59] on p "Key Shape Library - Active" at bounding box center [184, 58] width 144 height 16
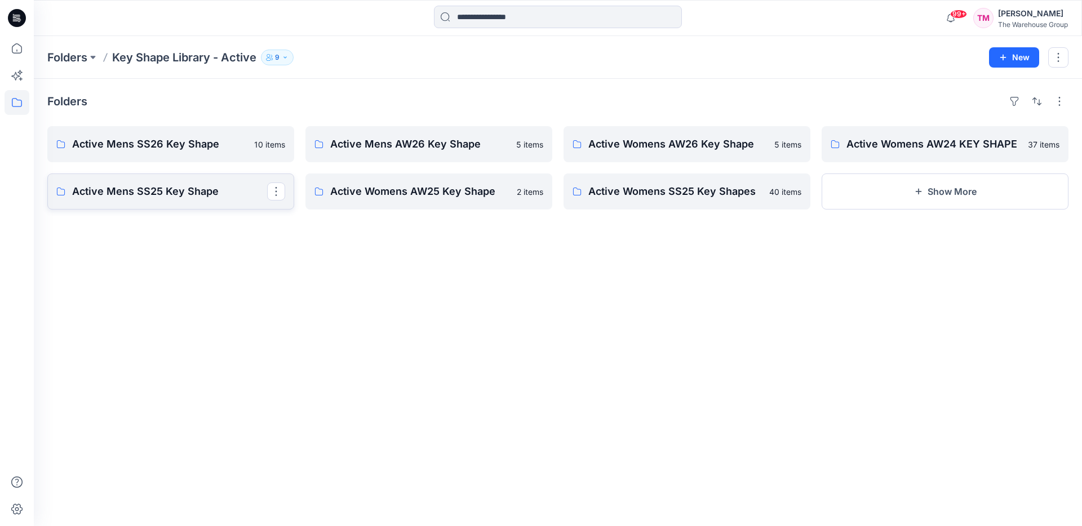
click at [209, 185] on p "Active Mens SS25 Key Shape" at bounding box center [169, 192] width 195 height 16
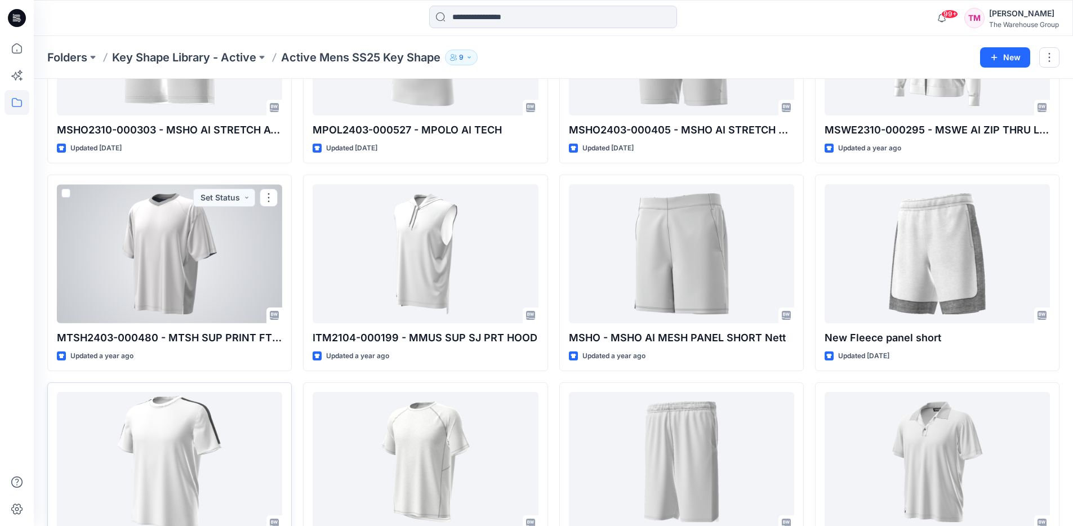
scroll to position [226, 0]
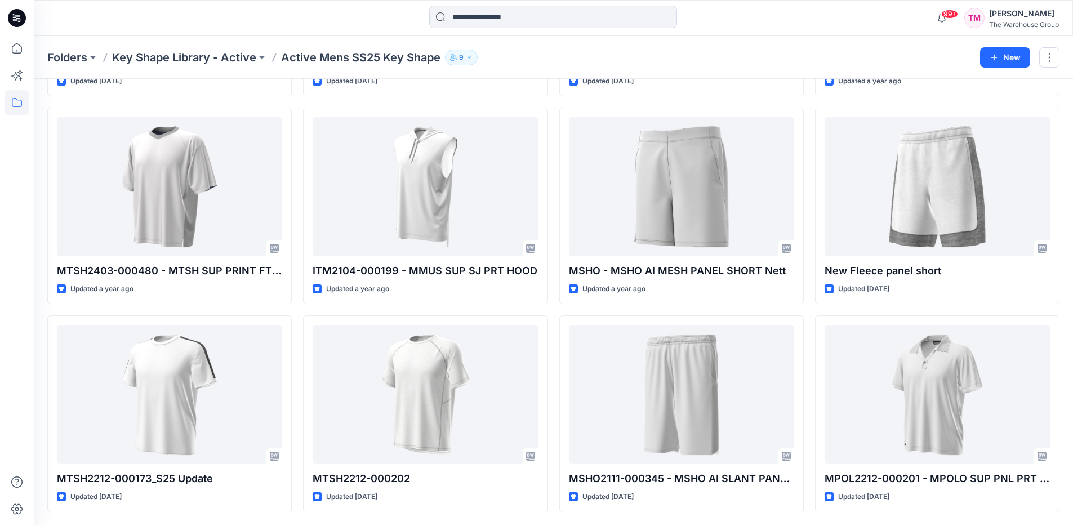
click at [243, 57] on p "Key Shape Library - Active" at bounding box center [184, 58] width 144 height 16
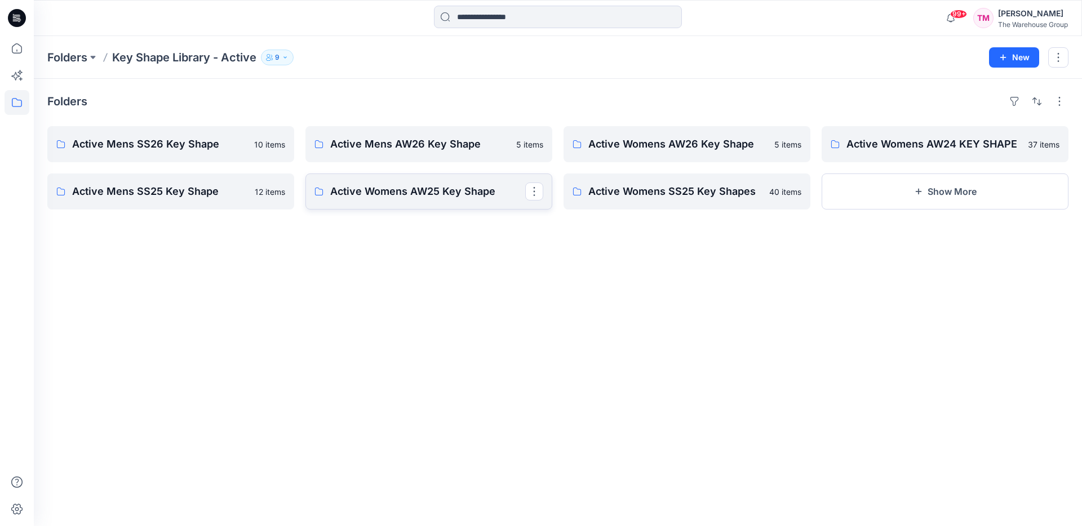
click at [459, 184] on p "Active Womens AW25 Key Shape" at bounding box center [427, 192] width 195 height 16
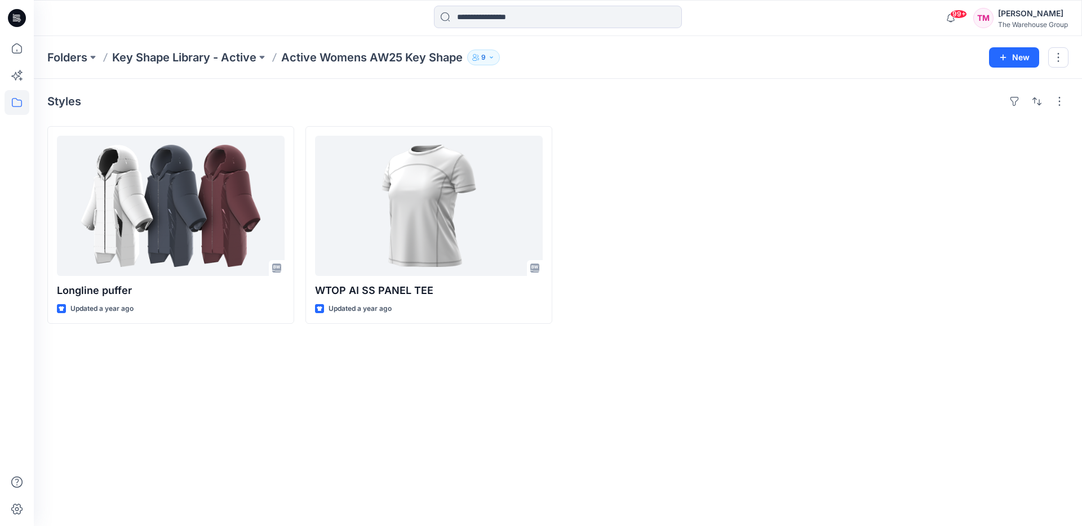
click at [230, 52] on p "Key Shape Library - Active" at bounding box center [184, 58] width 144 height 16
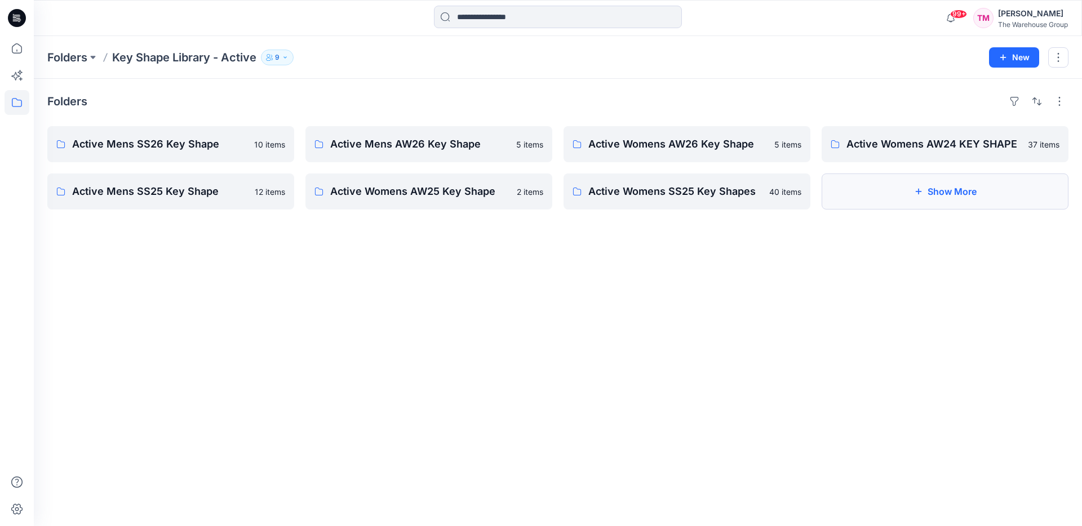
click at [871, 192] on button "Show More" at bounding box center [944, 192] width 247 height 36
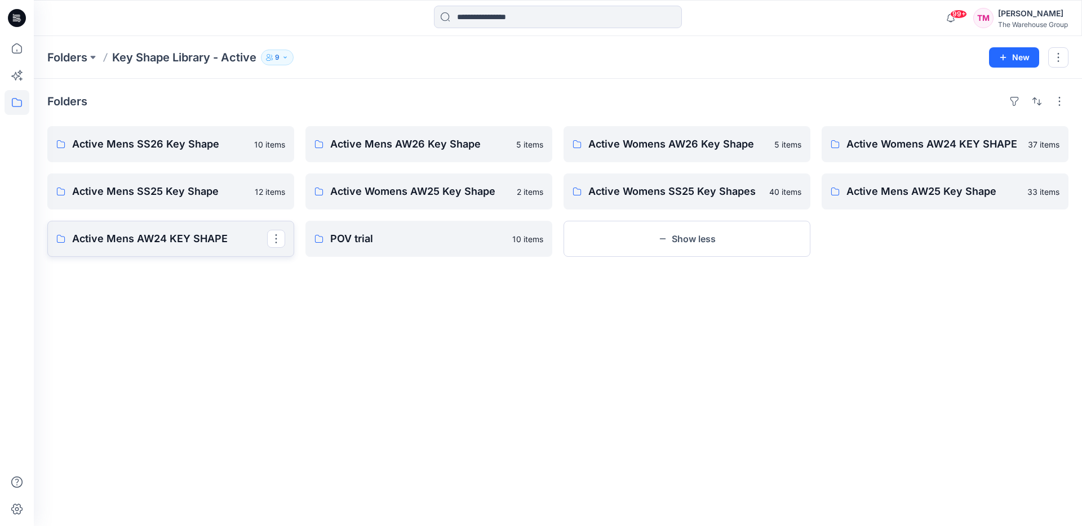
click at [194, 249] on link "Active Mens AW24 KEY SHAPE" at bounding box center [170, 239] width 247 height 36
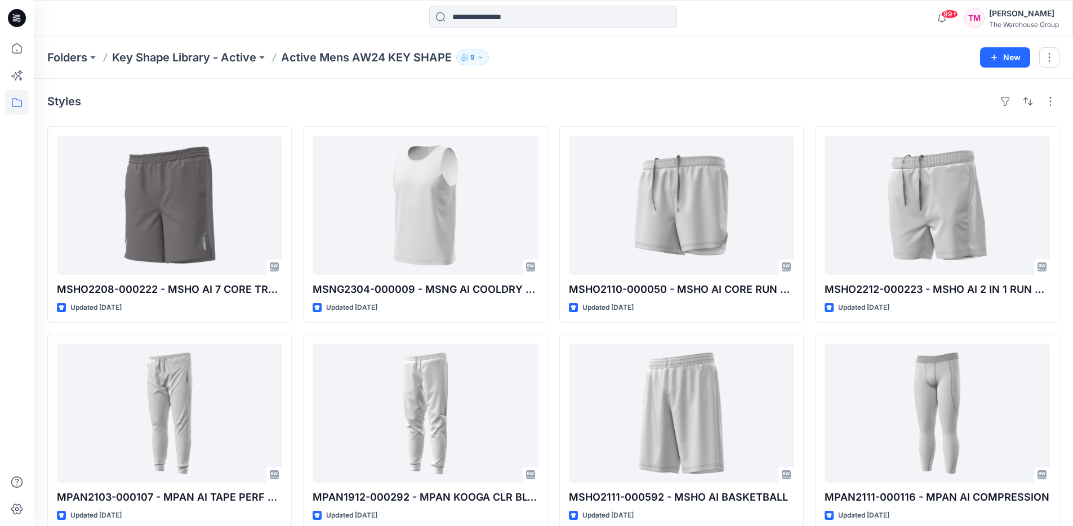
click at [224, 59] on p "Key Shape Library - Active" at bounding box center [184, 58] width 144 height 16
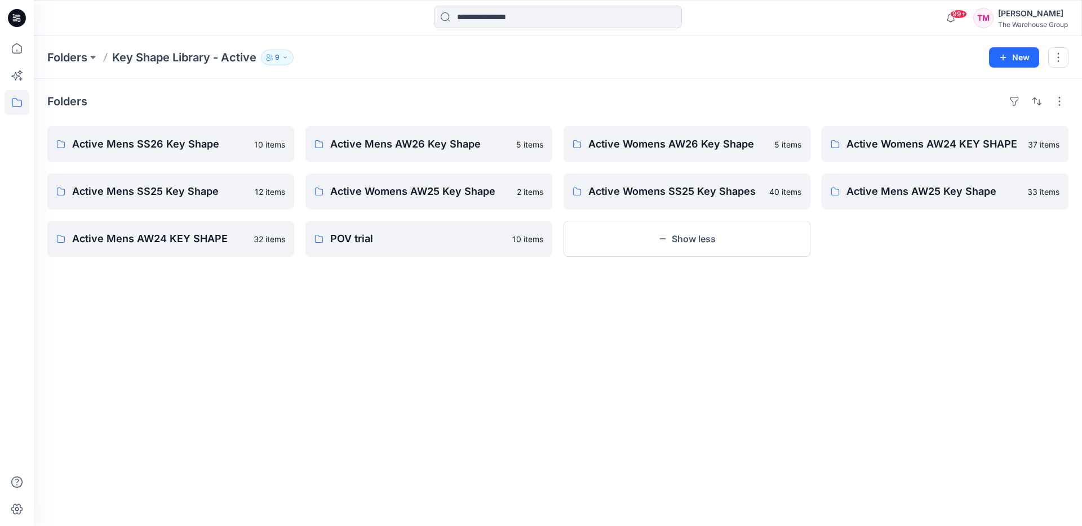
click at [281, 52] on button "9" at bounding box center [277, 58] width 33 height 16
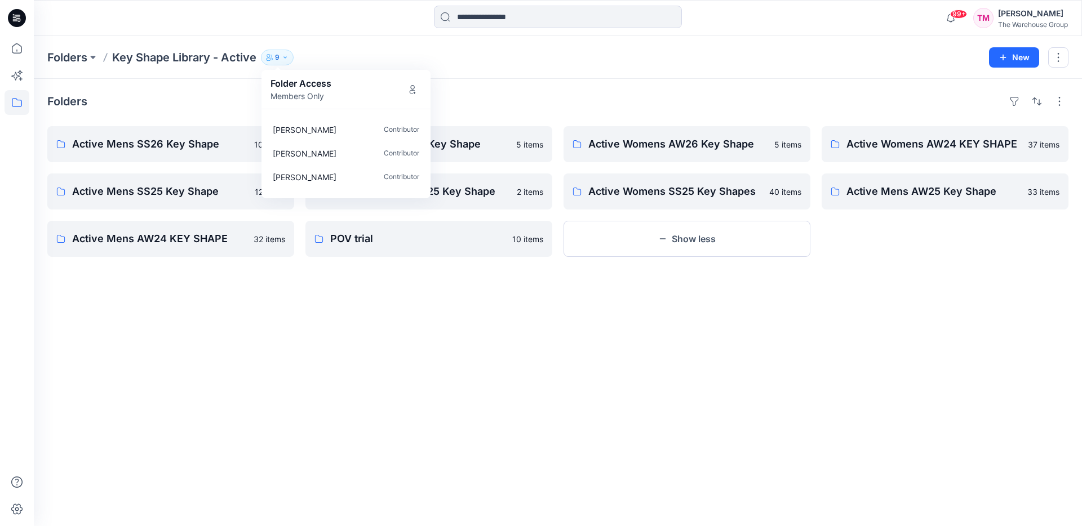
scroll to position [43, 0]
click at [410, 90] on icon "Manage Users" at bounding box center [412, 89] width 9 height 9
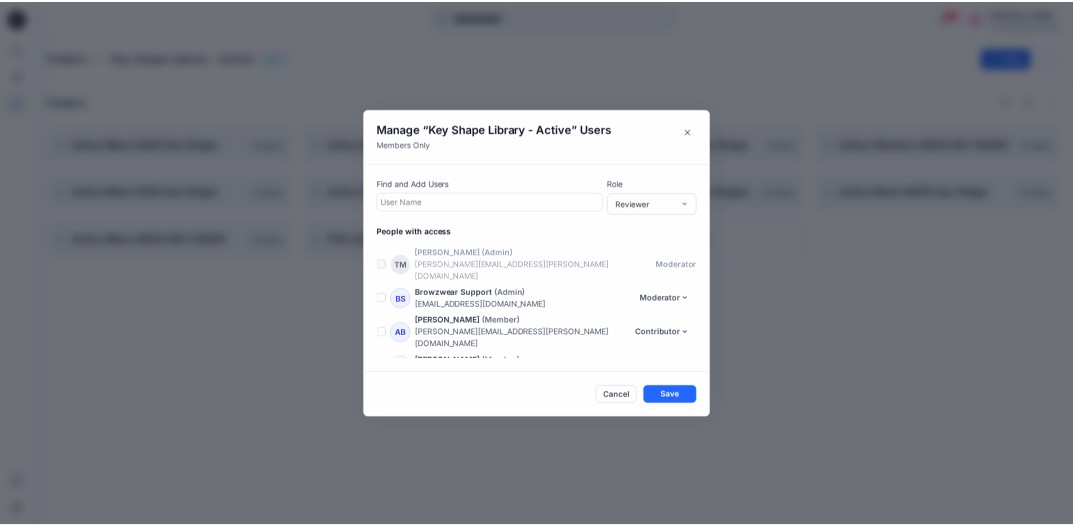
scroll to position [136, 0]
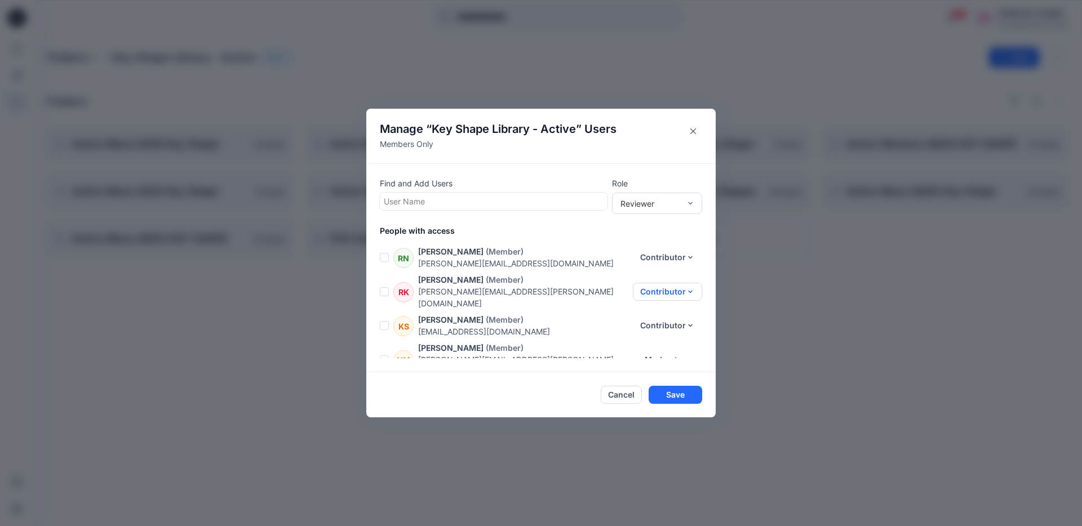
click at [661, 283] on button "Contributor" at bounding box center [667, 292] width 69 height 18
click at [654, 285] on button "Reviewer" at bounding box center [660, 288] width 74 height 21
click at [660, 317] on button "Contributor" at bounding box center [667, 326] width 69 height 18
click at [658, 319] on button "Reviewer" at bounding box center [660, 316] width 74 height 21
click at [674, 394] on button "Save" at bounding box center [676, 395] width 54 height 18
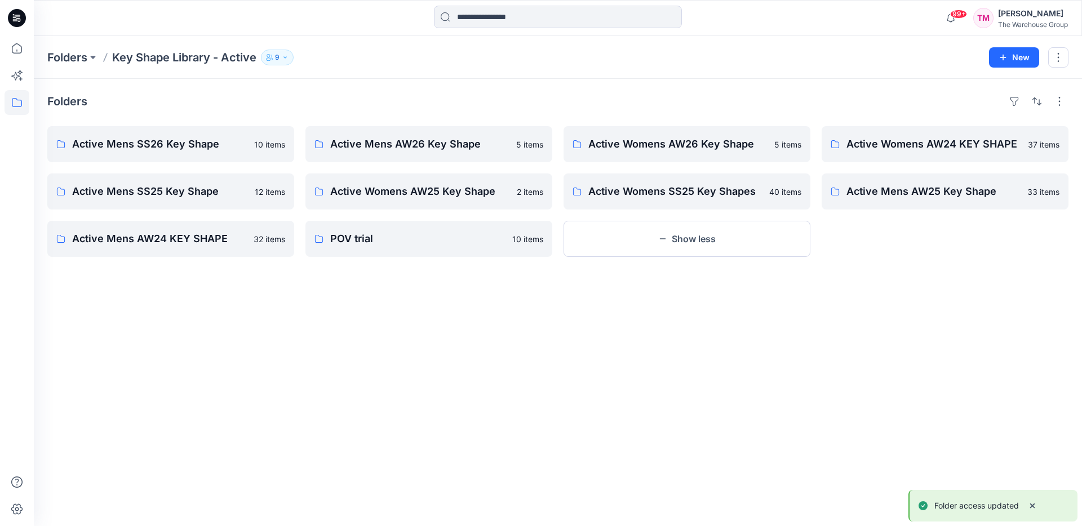
click at [383, 428] on div "Folders Active Mens SS26 Key Shape 10 items Active Mens SS25 Key Shape 12 items…" at bounding box center [558, 302] width 1048 height 447
click at [16, 97] on icon at bounding box center [17, 102] width 25 height 25
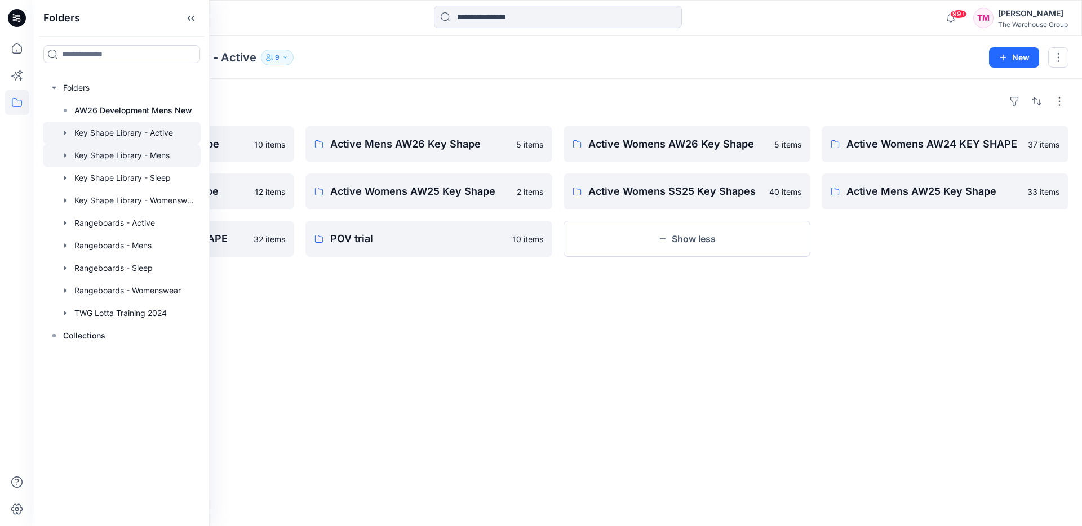
click at [134, 158] on div at bounding box center [122, 155] width 158 height 23
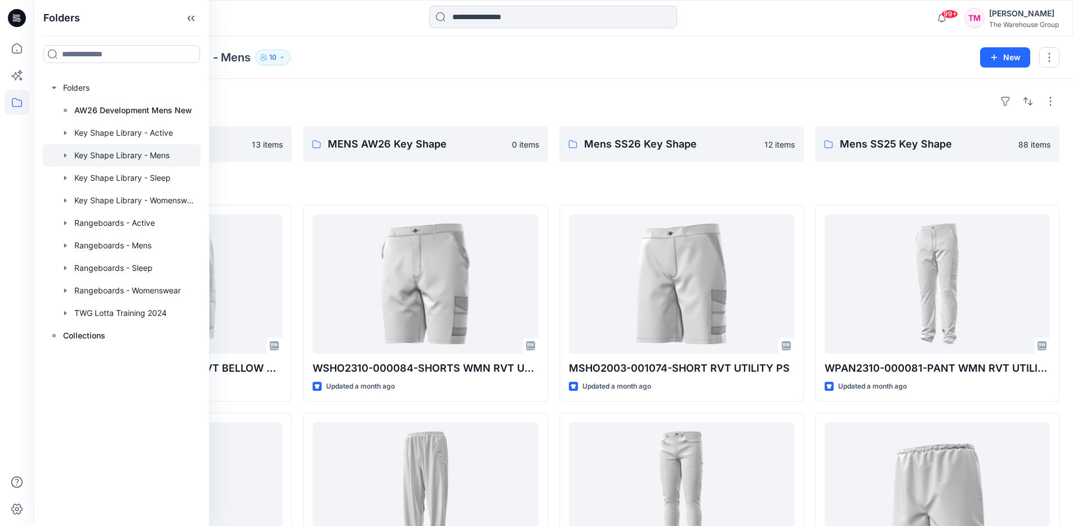
click at [298, 179] on div "Folders Mens Volume Shapes 13 items MENS AW26 Key Shape 0 items Mens SS26 Key S…" at bounding box center [554, 475] width 1040 height 793
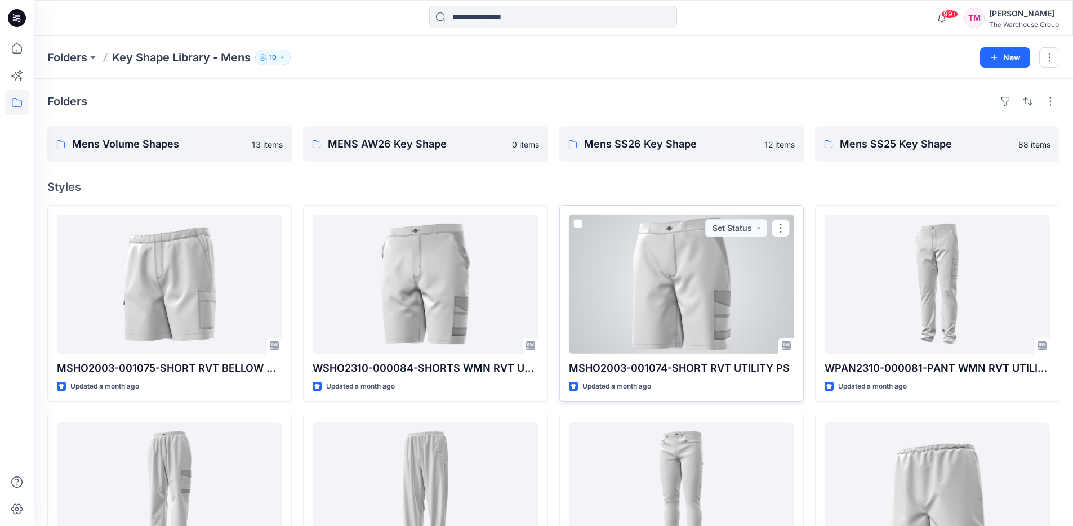
click at [579, 225] on span at bounding box center [578, 223] width 9 height 9
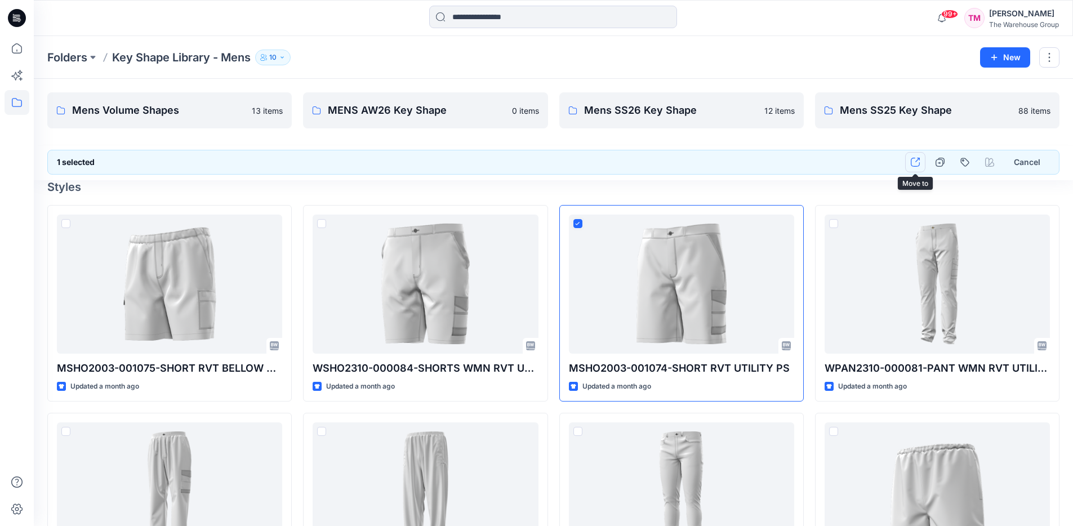
click at [914, 164] on icon "button" at bounding box center [915, 162] width 9 height 9
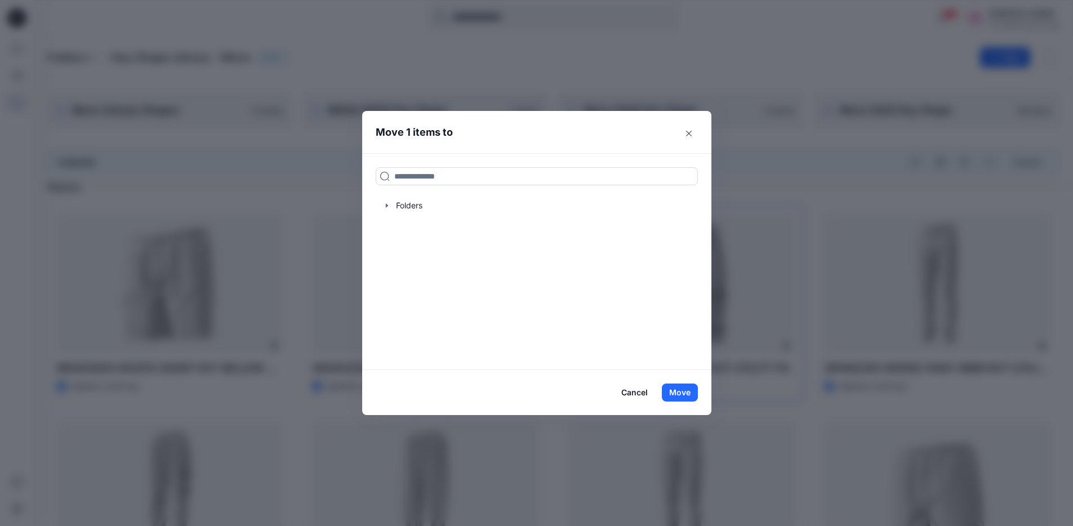
click at [692, 136] on icon "Close" at bounding box center [689, 134] width 6 height 6
